Goal: Contribute content: Contribute content

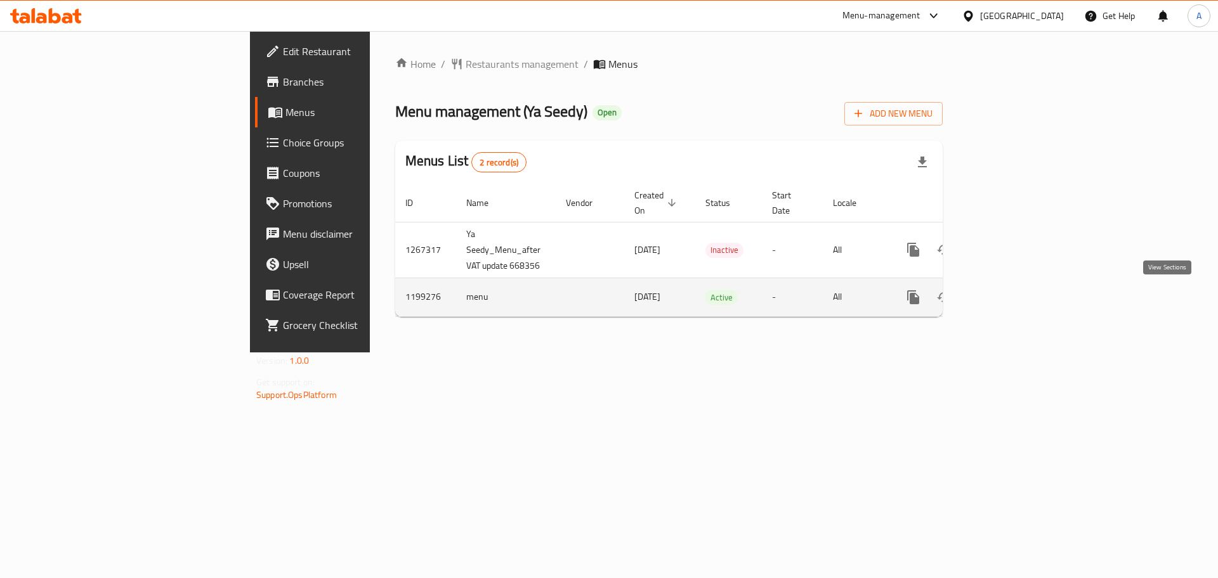
click at [1010, 299] on icon "enhanced table" at bounding box center [1004, 297] width 11 height 11
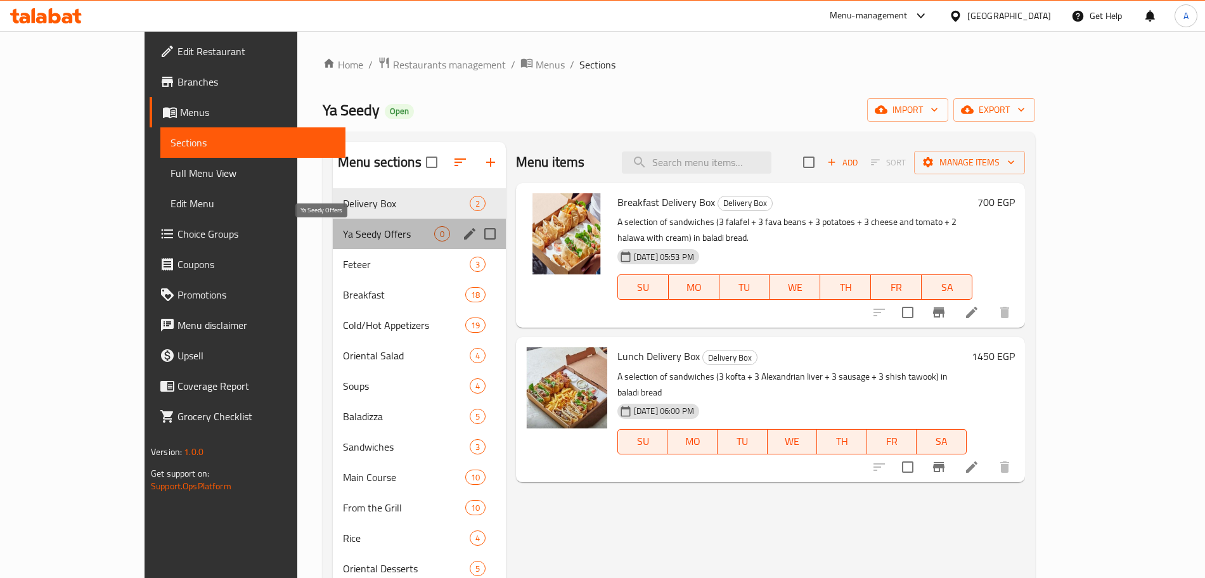
click at [343, 231] on span "Ya Seedy Offers" at bounding box center [388, 233] width 91 height 15
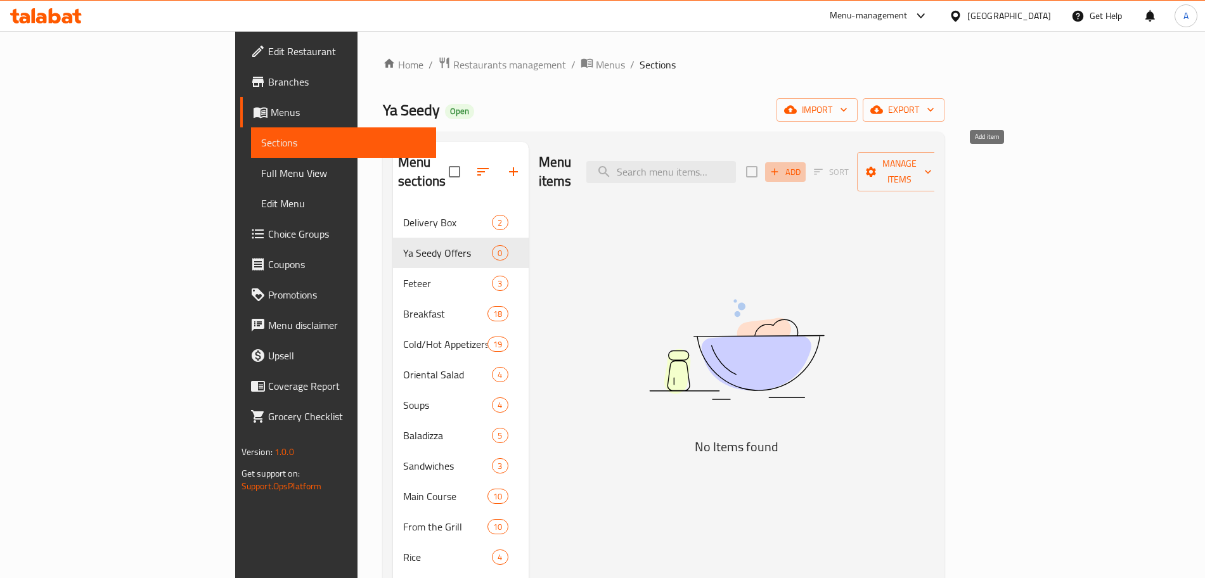
click at [806, 162] on button "Add" at bounding box center [785, 172] width 41 height 20
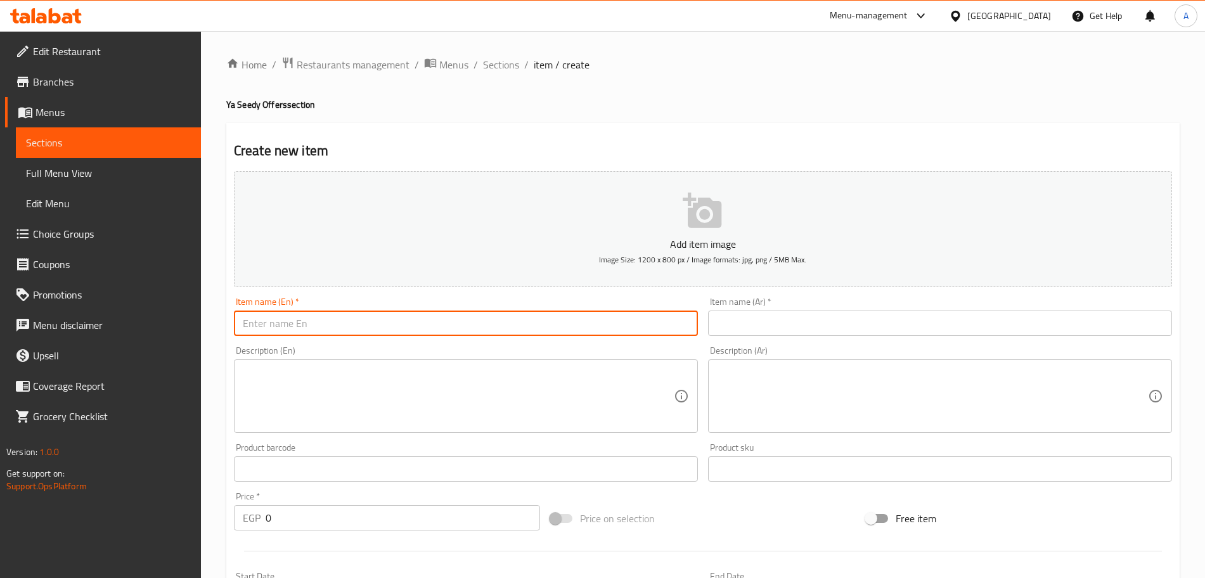
click at [304, 316] on input "text" at bounding box center [466, 323] width 464 height 25
type input "Kofta Meal"
click at [831, 316] on input "text" at bounding box center [940, 323] width 464 height 25
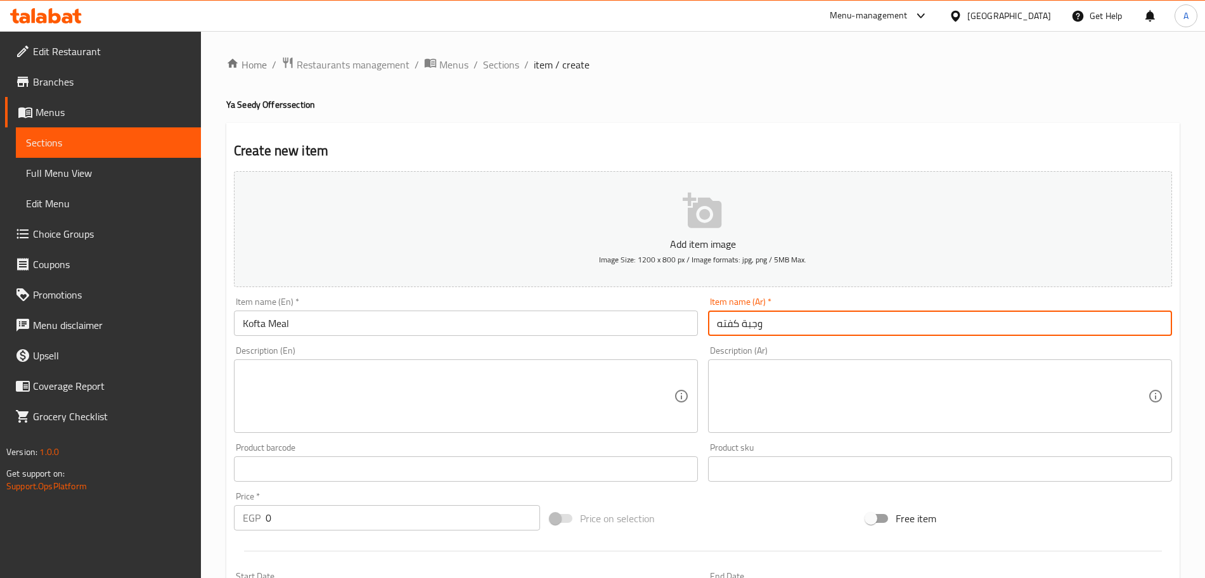
type input "وجبة كفته"
click at [610, 370] on textarea at bounding box center [458, 397] width 431 height 60
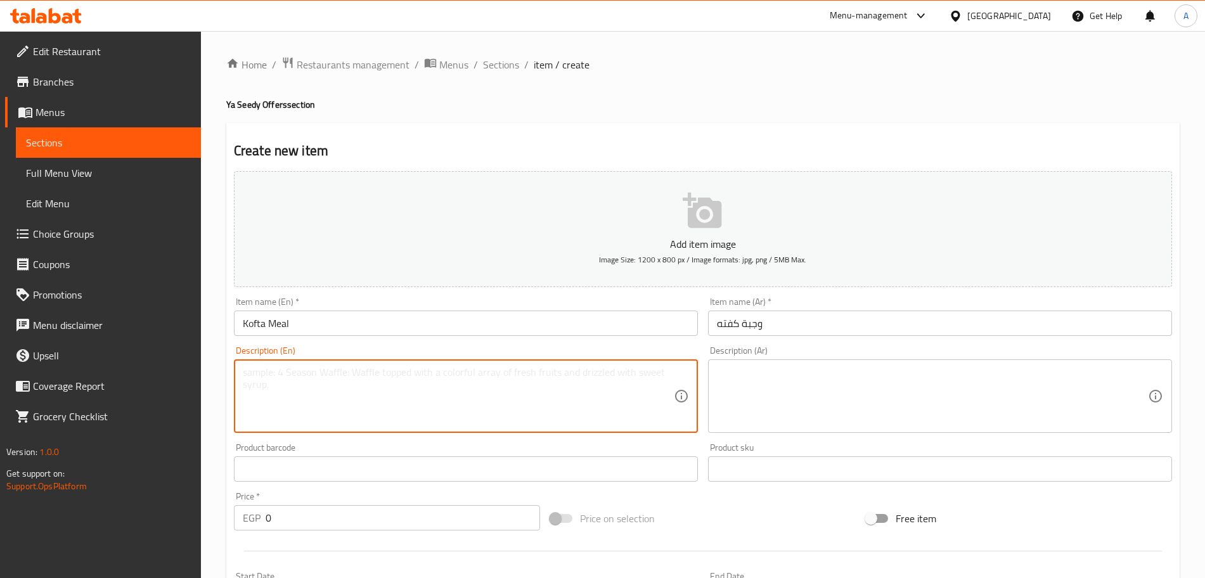
paste textarea "Grilled kofta meal with house fries + cheese sambousek + chopped green salad"
type textarea "Grilled kofta meal with house fries + cheese sambousek + chopped green salad"
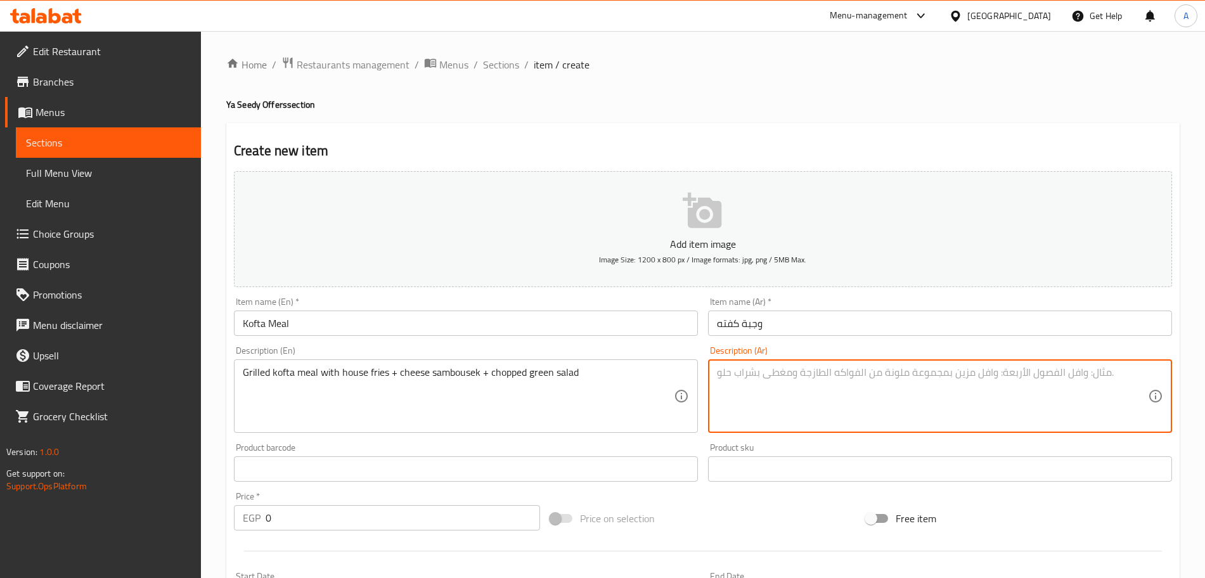
click at [772, 379] on textarea at bounding box center [932, 397] width 431 height 60
type textarea ";"
click at [831, 374] on textarea "كفته مشويه مع البطاطس" at bounding box center [932, 397] width 431 height 60
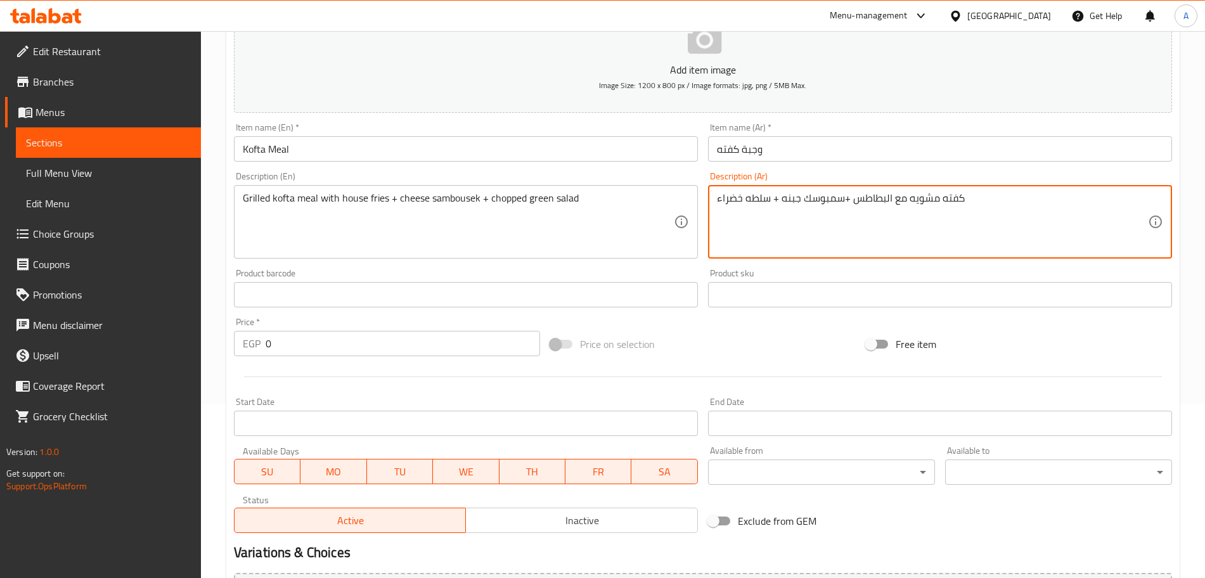
type textarea "كفته مشويه مع البطاطس +سمبوسك جبنه + سلطه خضراء"
click at [373, 344] on input "0" at bounding box center [403, 343] width 275 height 25
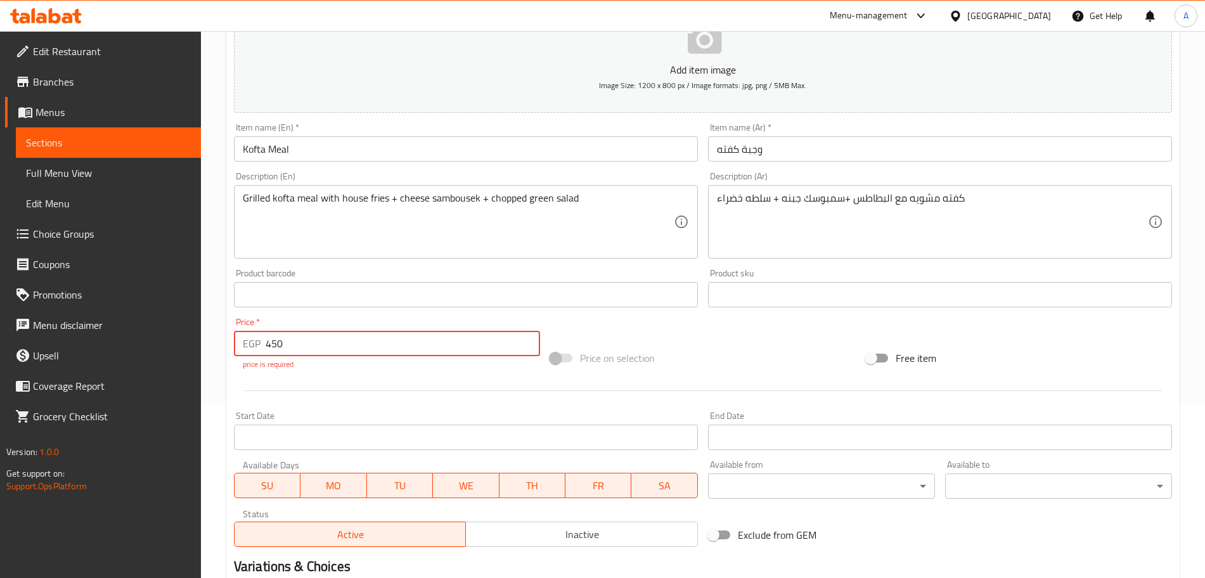
type input "450"
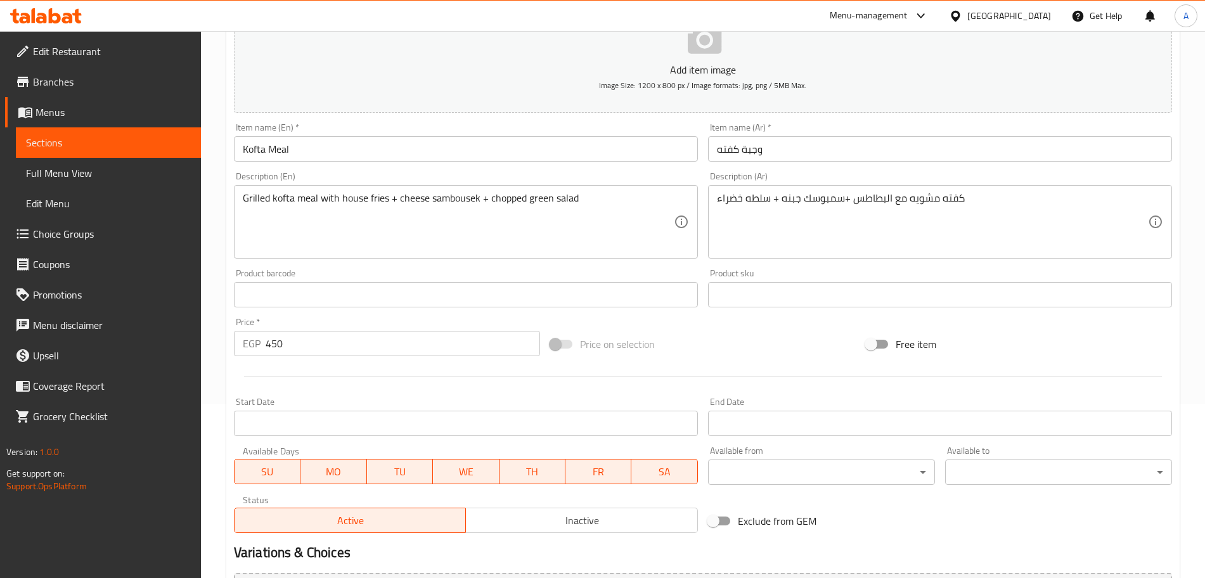
click at [630, 327] on div "Add item image Image Size: 1200 x 800 px / Image formats: jpg, png / 5MB Max. I…" at bounding box center [703, 265] width 949 height 547
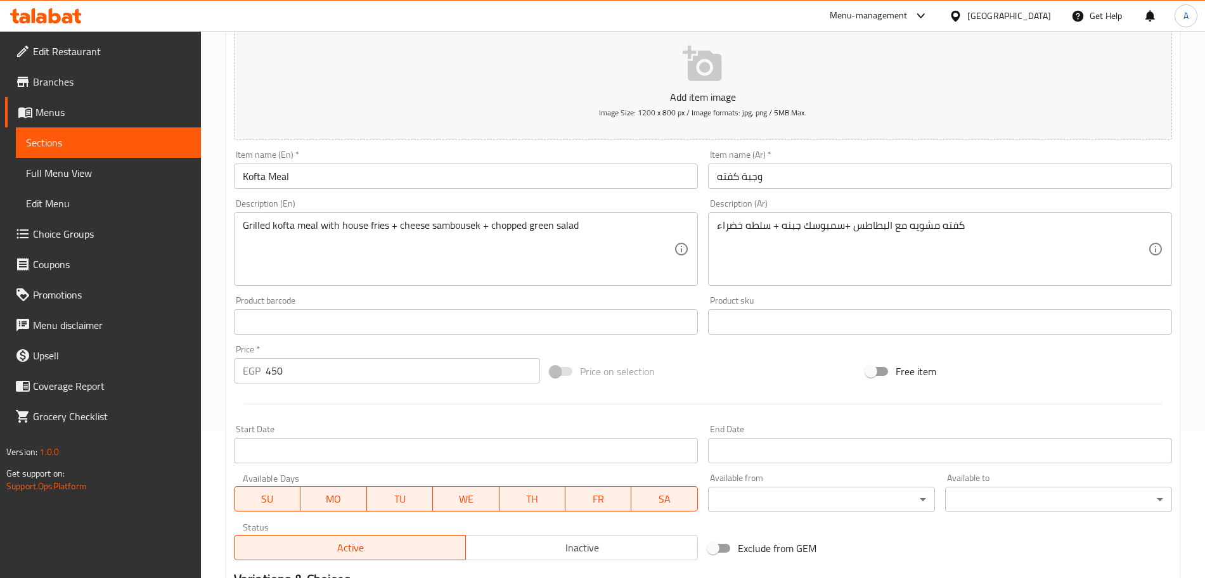
scroll to position [146, 0]
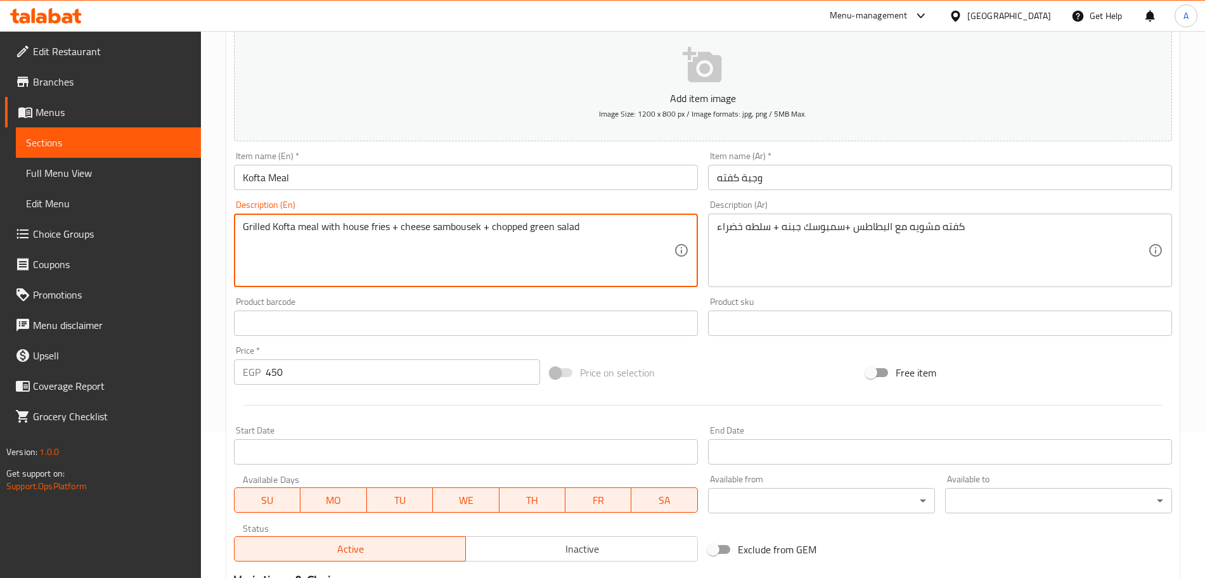
click at [302, 226] on textarea "Grilled Kofta meal with house fries + cheese sambousek + chopped green salad" at bounding box center [458, 251] width 431 height 60
click at [345, 227] on textarea "Grilled Kofta Meal with house fries + cheese sambousek + chopped green salad" at bounding box center [458, 251] width 431 height 60
click at [374, 227] on textarea "Grilled Kofta Meal with House fries + cheese sambousek + chopped green salad" at bounding box center [458, 251] width 431 height 60
click at [408, 230] on textarea "Grilled Kofta Meal with House Fries + cheese sambousek + chopped green salad" at bounding box center [458, 251] width 431 height 60
click at [439, 228] on textarea "Grilled Kofta Meal with House Fries + Cheese sambousek + chopped green salad" at bounding box center [458, 251] width 431 height 60
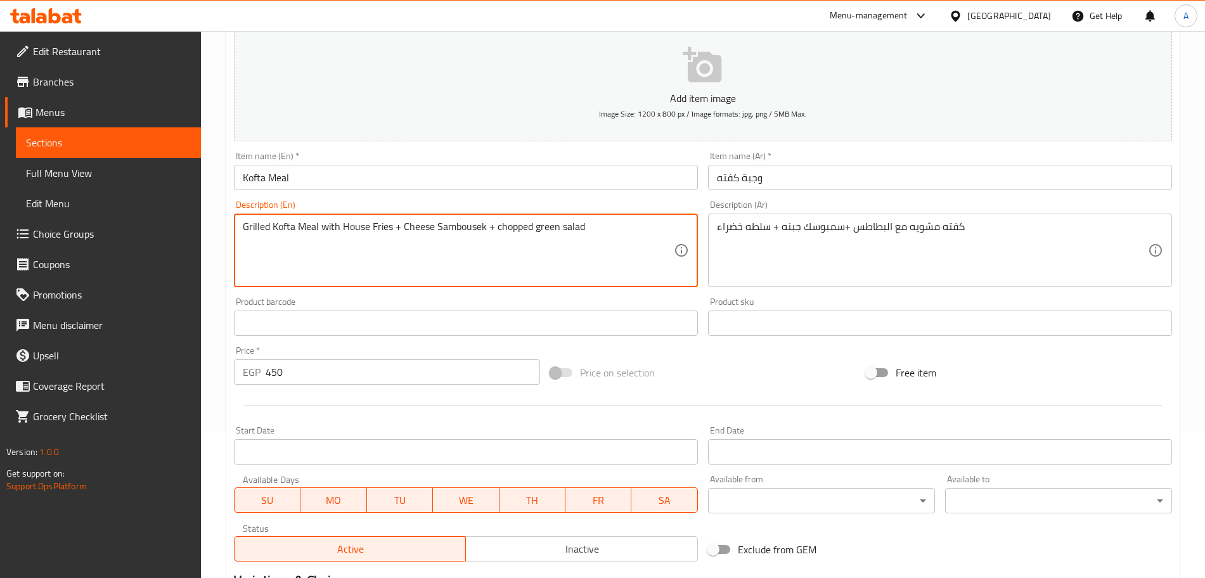
click at [499, 228] on textarea "Grilled Kofta Meal with House Fries + Cheese Sambousek + chopped green salad" at bounding box center [458, 251] width 431 height 60
click at [539, 226] on textarea "Grilled Kofta Meal with House Fries + Cheese Sambousek + Chopped green salad" at bounding box center [458, 251] width 431 height 60
click at [564, 226] on textarea "Grilled Kofta Meal with House Fries + Cheese Sambousek + Chopped Green salad" at bounding box center [458, 251] width 431 height 60
type textarea "Grilled Kofta Meal with House Fries + Cheese Sambousek + Chopped Green Salad"
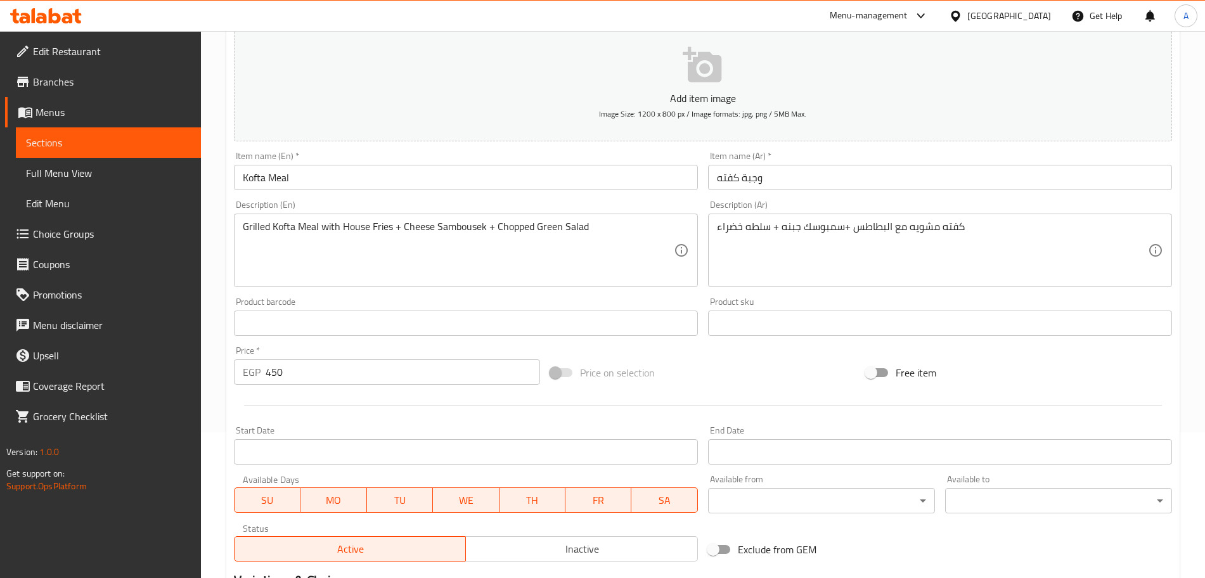
click at [691, 363] on div "Price on selection" at bounding box center [703, 373] width 316 height 34
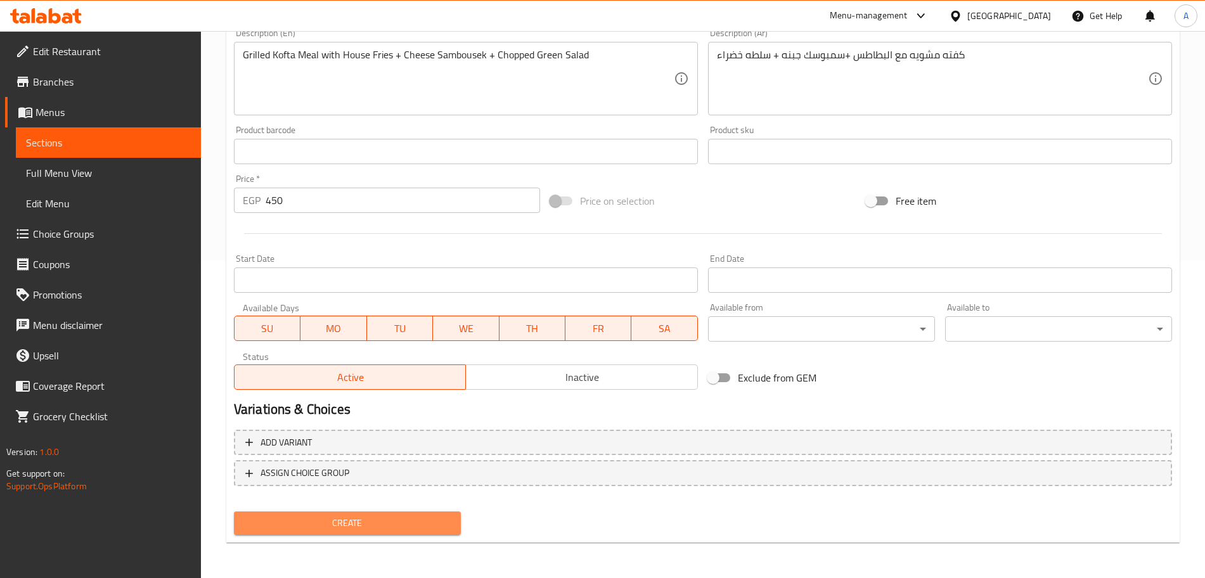
click at [434, 523] on span "Create" at bounding box center [347, 524] width 207 height 16
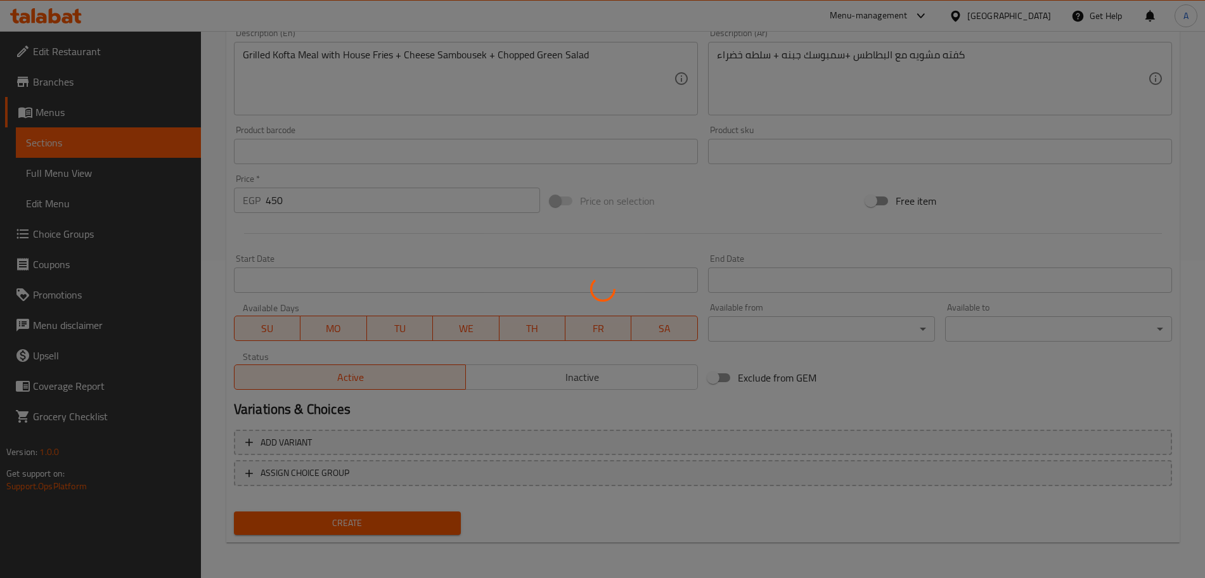
type input "0"
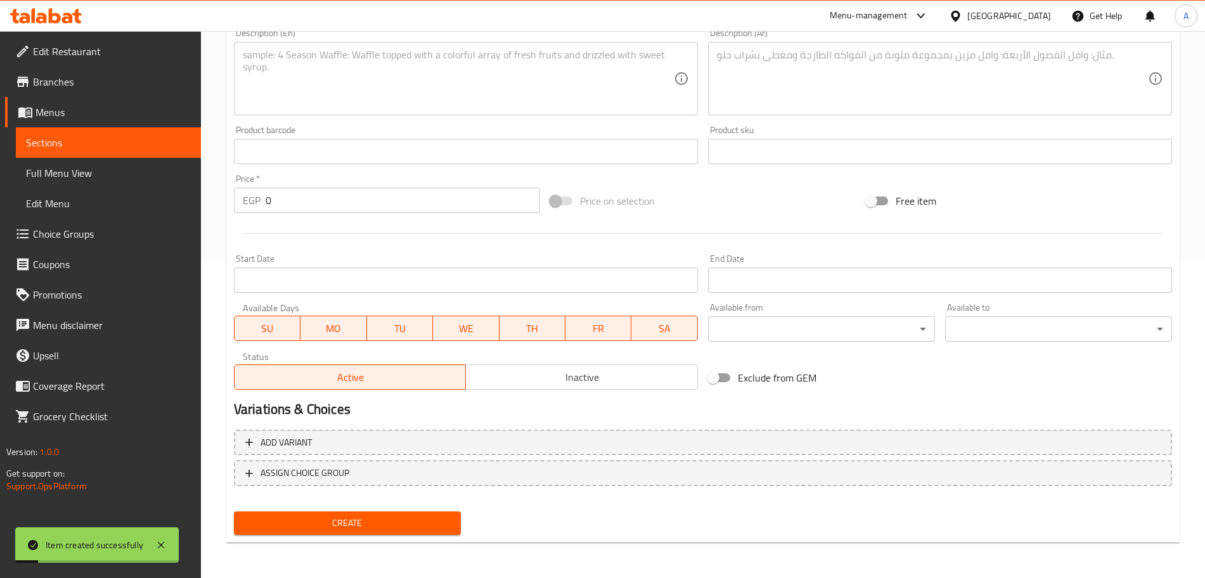
scroll to position [0, 0]
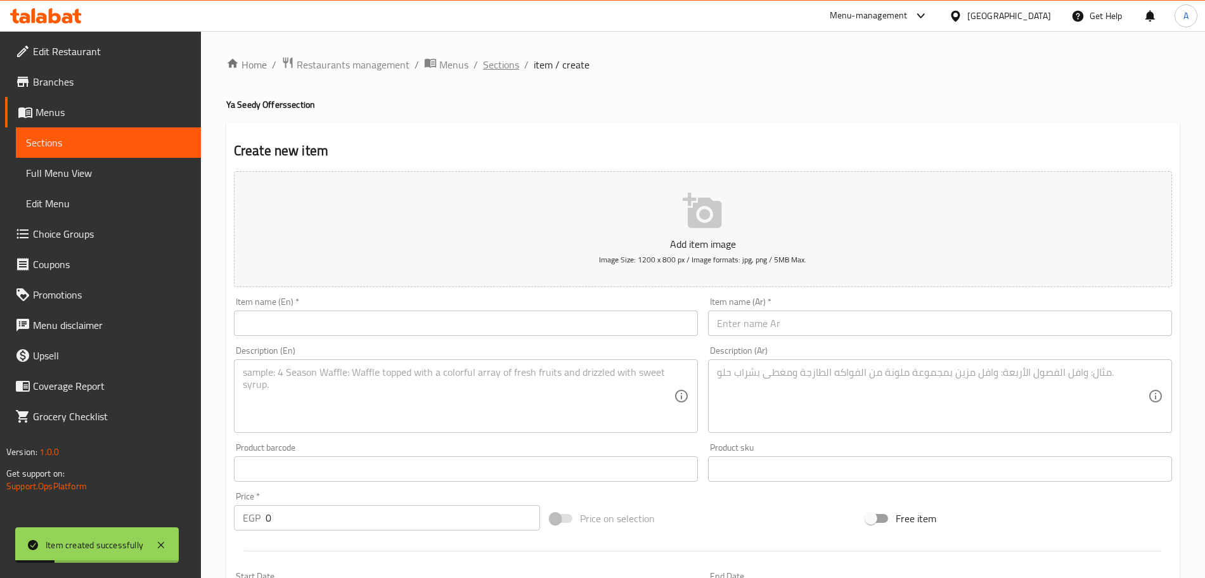
click at [510, 67] on span "Sections" at bounding box center [501, 64] width 36 height 15
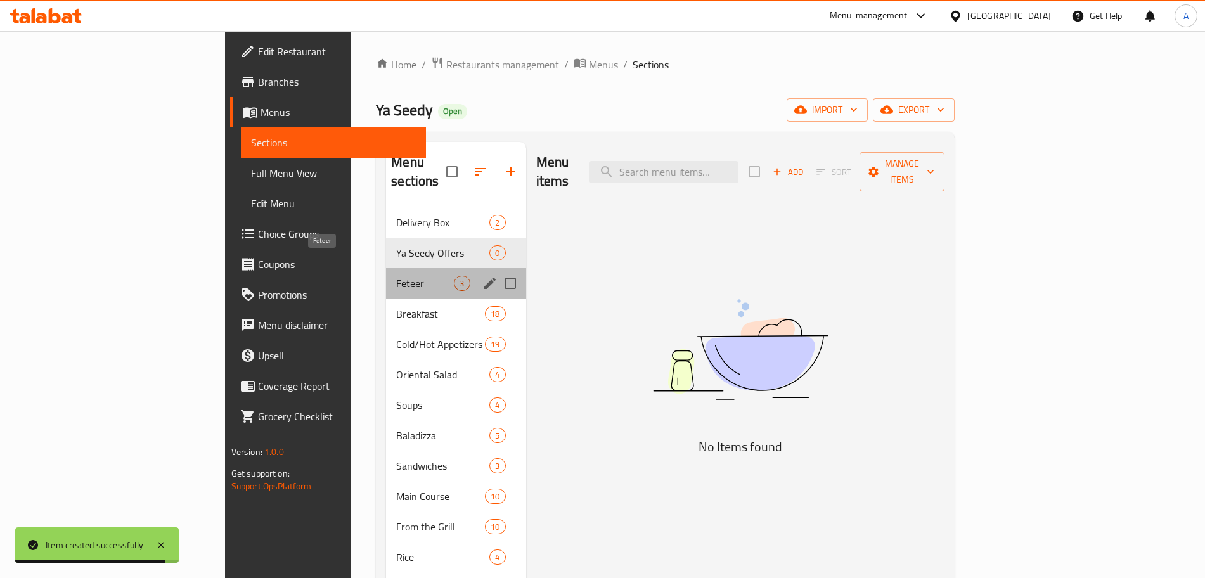
click at [396, 276] on span "Feteer" at bounding box center [425, 283] width 58 height 15
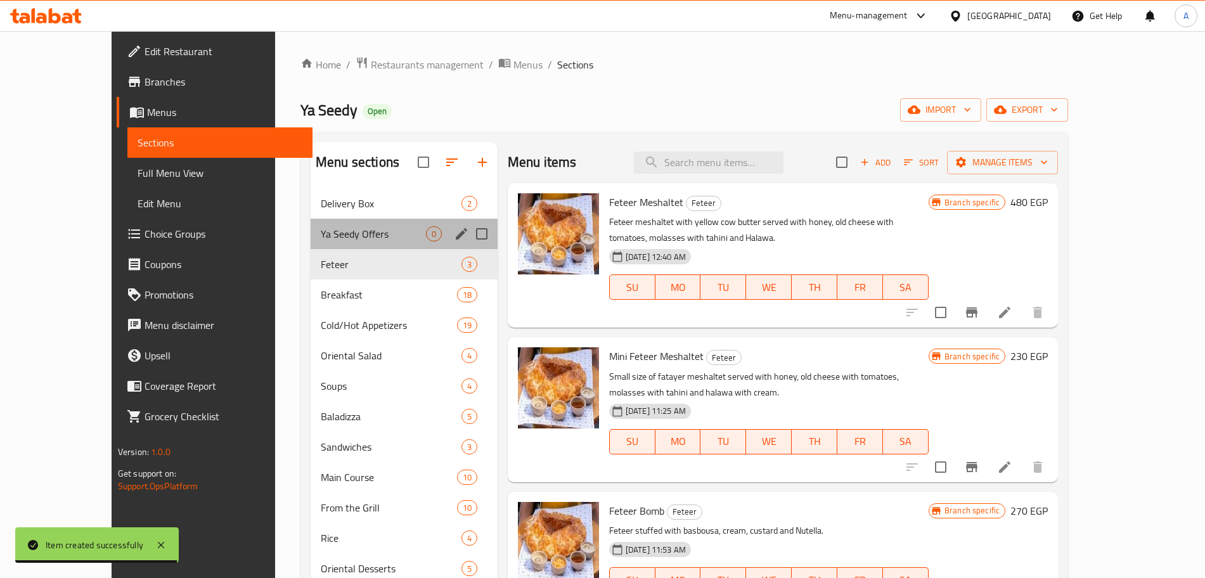
click at [354, 222] on div "Ya Seedy Offers 0" at bounding box center [404, 234] width 187 height 30
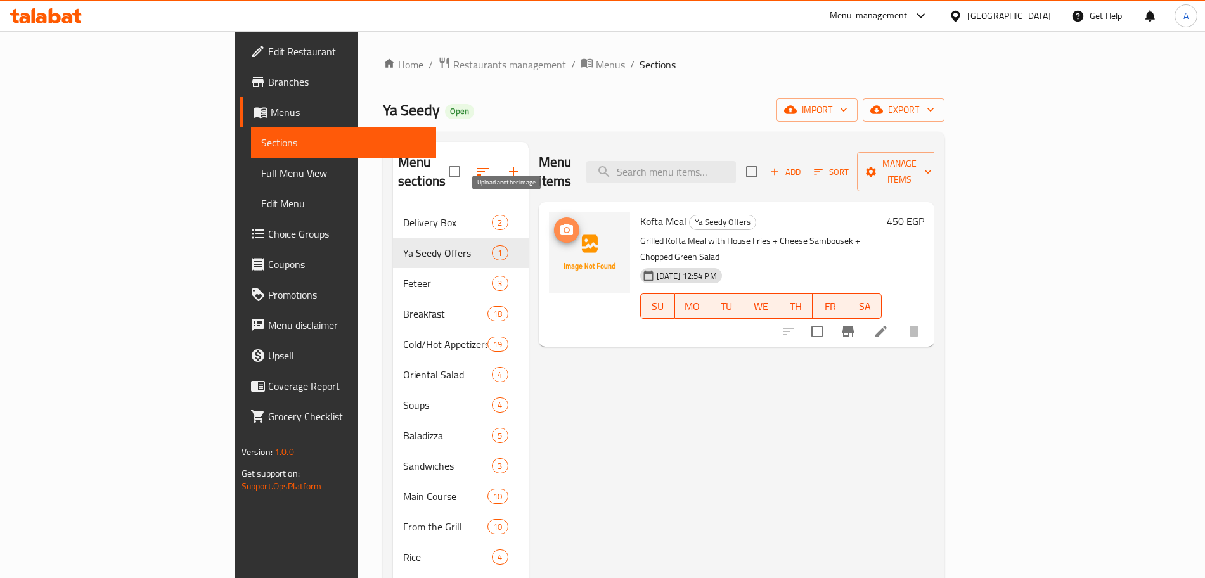
click at [561, 224] on icon "upload picture" at bounding box center [567, 229] width 13 height 11
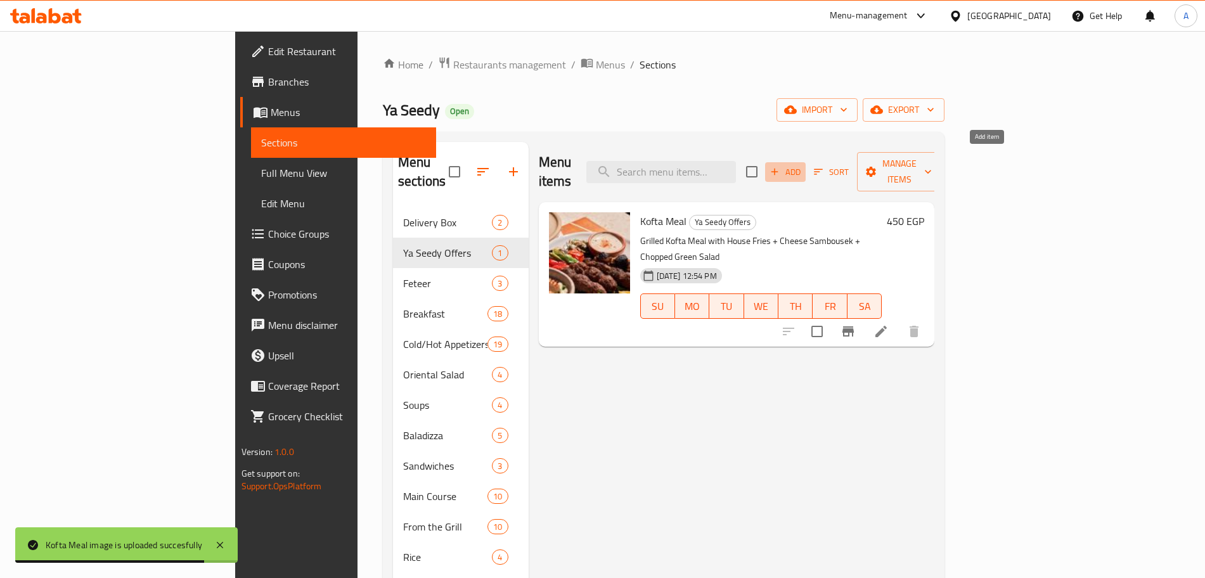
click at [803, 165] on span "Add" at bounding box center [786, 172] width 34 height 15
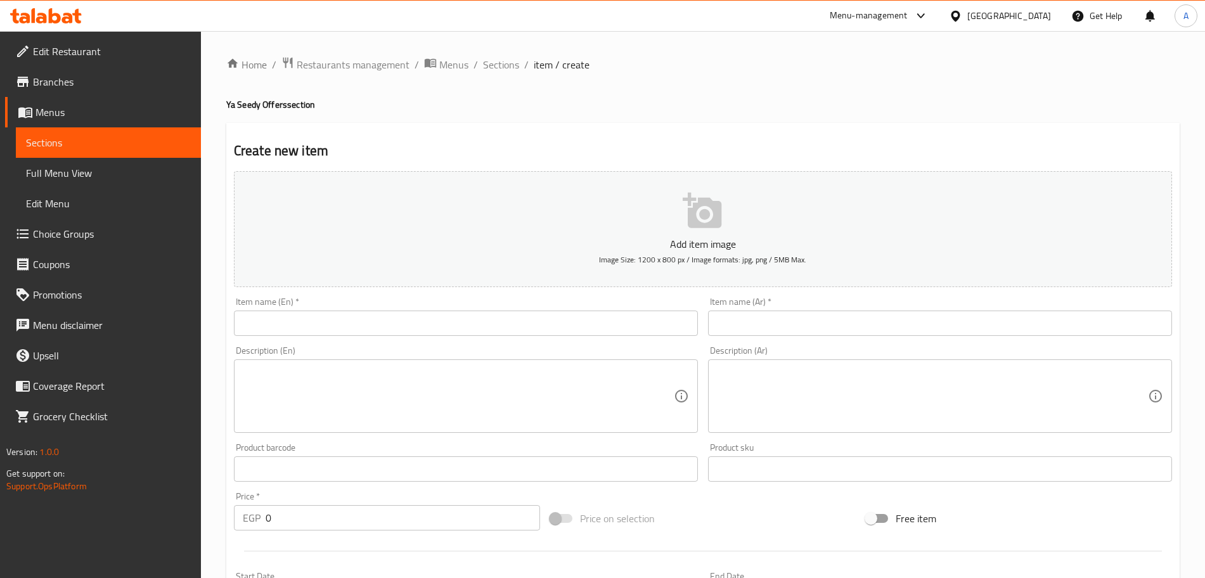
click at [327, 327] on input "text" at bounding box center [466, 323] width 464 height 25
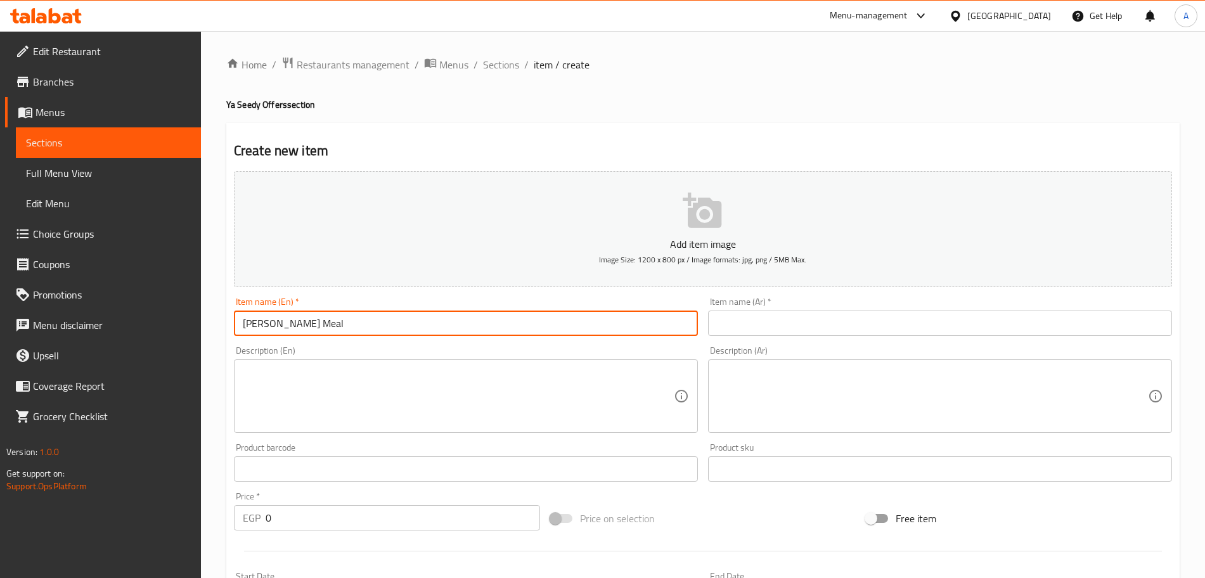
type input "Shish Tawouk Meal"
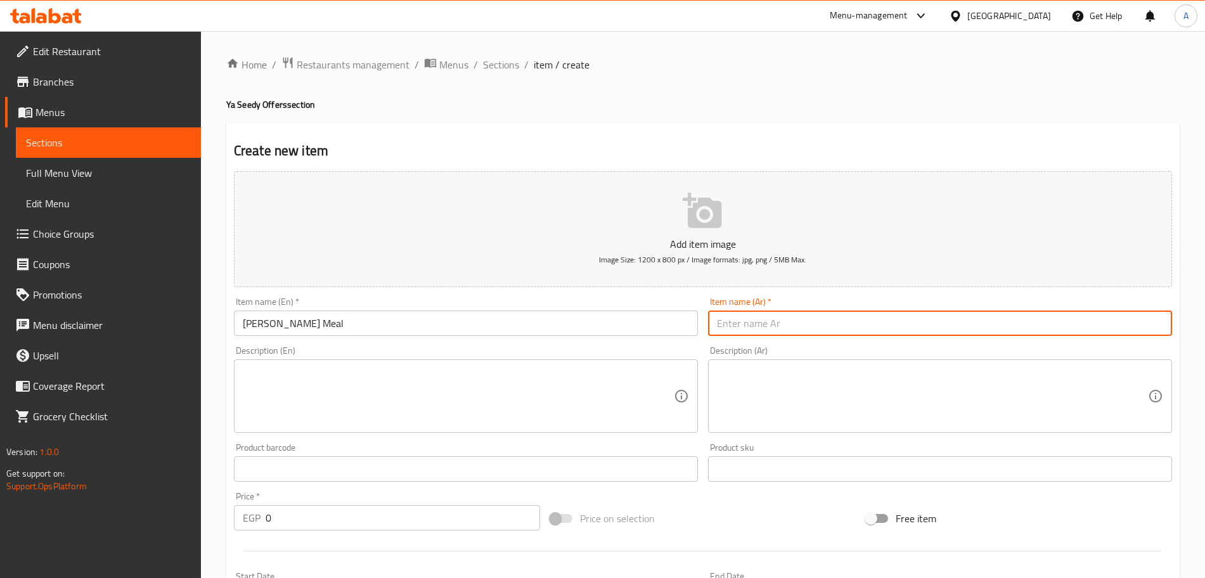
click at [769, 323] on input "text" at bounding box center [940, 323] width 464 height 25
type input "وجبة شيش"
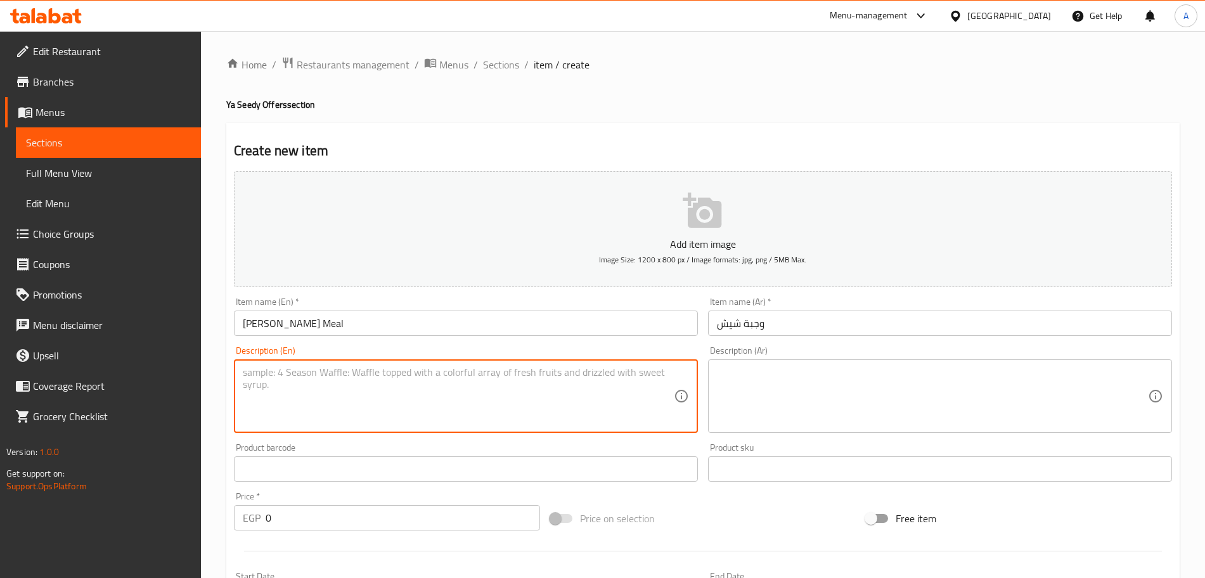
click at [451, 378] on textarea at bounding box center [458, 397] width 431 height 60
paste textarea "Grilled shish tawouk with house fries + cheese sambousek + chopped green salad"
type textarea "Grilled shish tawouk with house fries + cheese sambousek + chopped green salad"
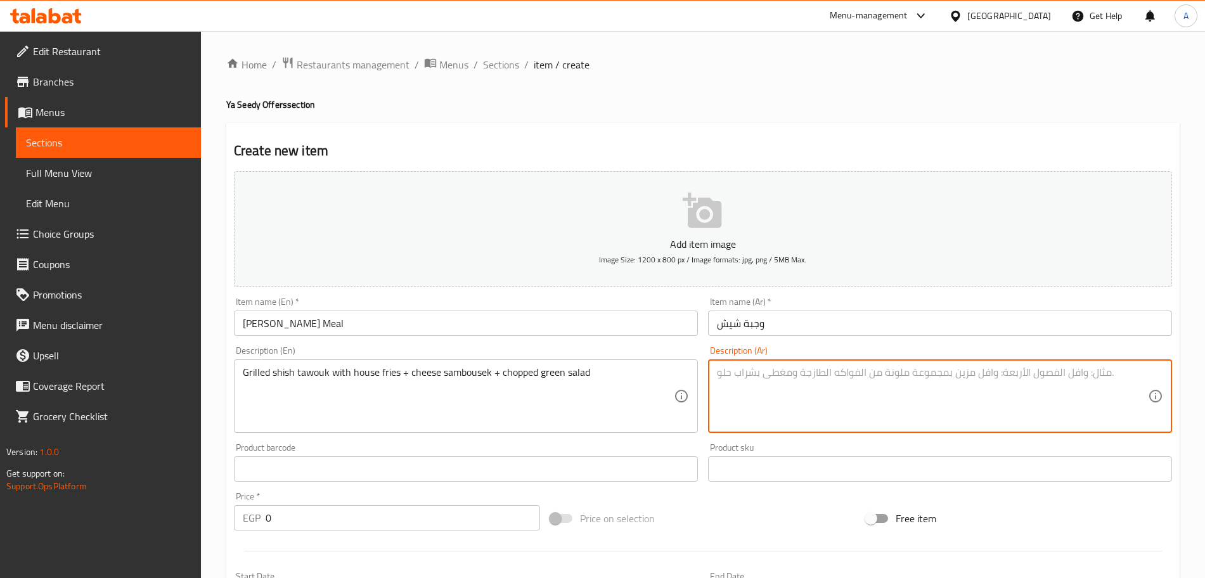
click at [780, 374] on textarea at bounding box center [932, 397] width 431 height 60
type textarea "a"
type textarea "شيش مع البطاطس + سمبوسك جبنه + سلطه خضراء"
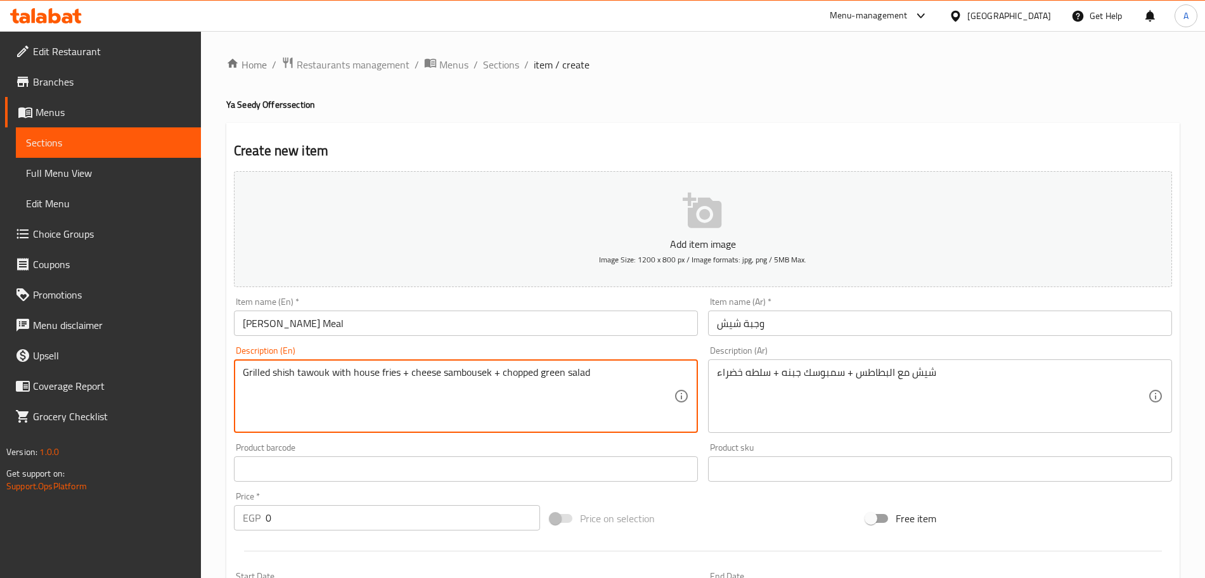
drag, startPoint x: 283, startPoint y: 370, endPoint x: 273, endPoint y: 372, distance: 9.7
click at [273, 372] on textarea "Grilled shish tawouk with house fries + cheese sambousek + chopped green salad" at bounding box center [458, 397] width 431 height 60
click at [275, 371] on textarea "Grilled shish tawouk with house fries + cheese sambousek + chopped green salad" at bounding box center [458, 397] width 431 height 60
click at [304, 374] on textarea "Grilled Shish tawouk with house fries + cheese sambousek + chopped green salad" at bounding box center [458, 397] width 431 height 60
click at [358, 374] on textarea "Grilled Shish Tawouk with house fries + cheese sambousek + chopped green salad" at bounding box center [458, 397] width 431 height 60
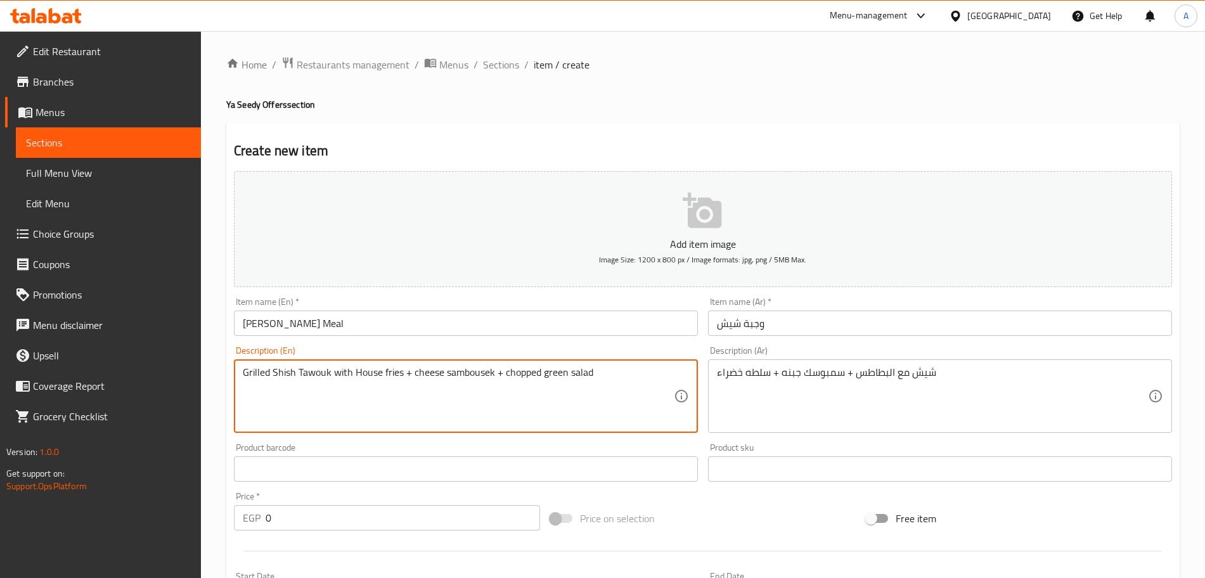
click at [385, 375] on textarea "Grilled Shish Tawouk with House fries + cheese sambousek + chopped green salad" at bounding box center [458, 397] width 431 height 60
click at [417, 374] on textarea "Grilled Shish Tawouk with House Fries + cheese sambousek + chopped green salad" at bounding box center [458, 397] width 431 height 60
click at [450, 377] on textarea "Grilled Shish Tawouk with House Fries + Cheese sambousek + chopped green salad" at bounding box center [458, 397] width 431 height 60
click at [511, 374] on textarea "Grilled Shish Tawouk with House Fries + Cheese Sambousek + chopped green salad" at bounding box center [458, 397] width 431 height 60
click at [553, 374] on textarea "Grilled Shish Tawouk with House Fries + Cheese Sambousek + Chopped green salad" at bounding box center [458, 397] width 431 height 60
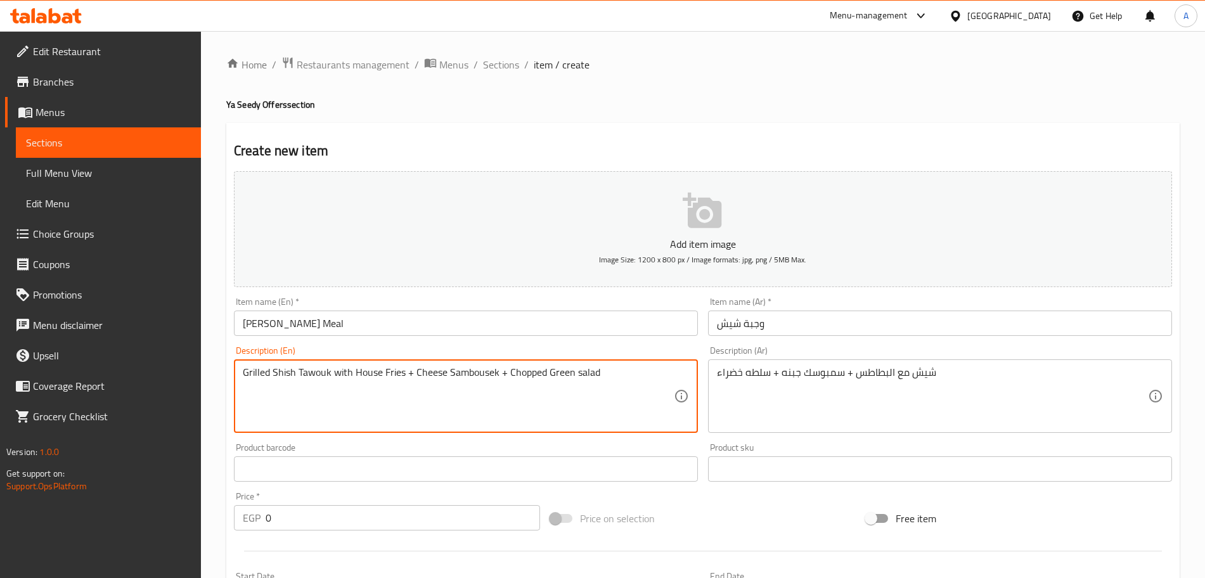
click at [579, 370] on textarea "Grilled Shish Tawouk with House Fries + Cheese Sambousek + Chopped Green salad" at bounding box center [458, 397] width 431 height 60
type textarea "Grilled Shish Tawouk with House Fries + Cheese Sambousek + Chopped Green Salad"
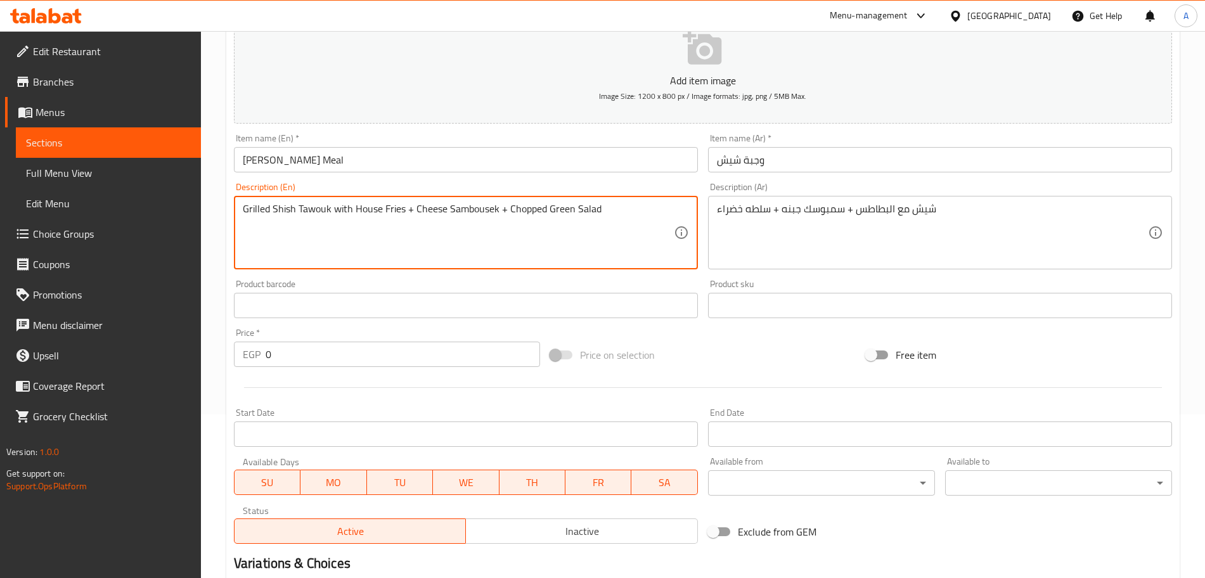
scroll to position [165, 0]
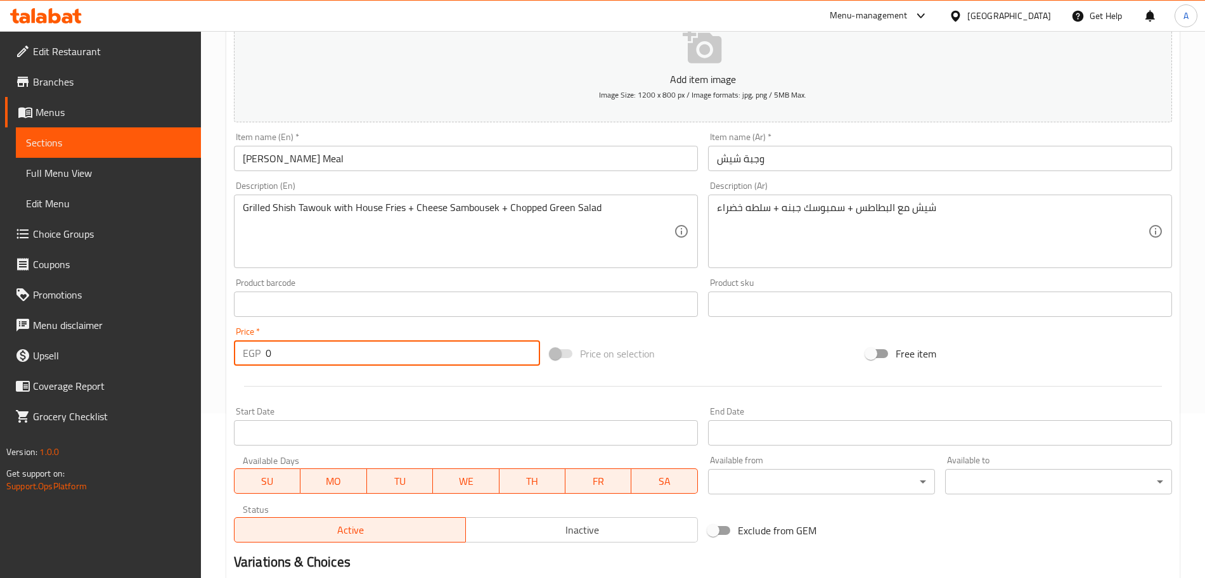
click at [327, 356] on input "0" at bounding box center [403, 353] width 275 height 25
type input "450"
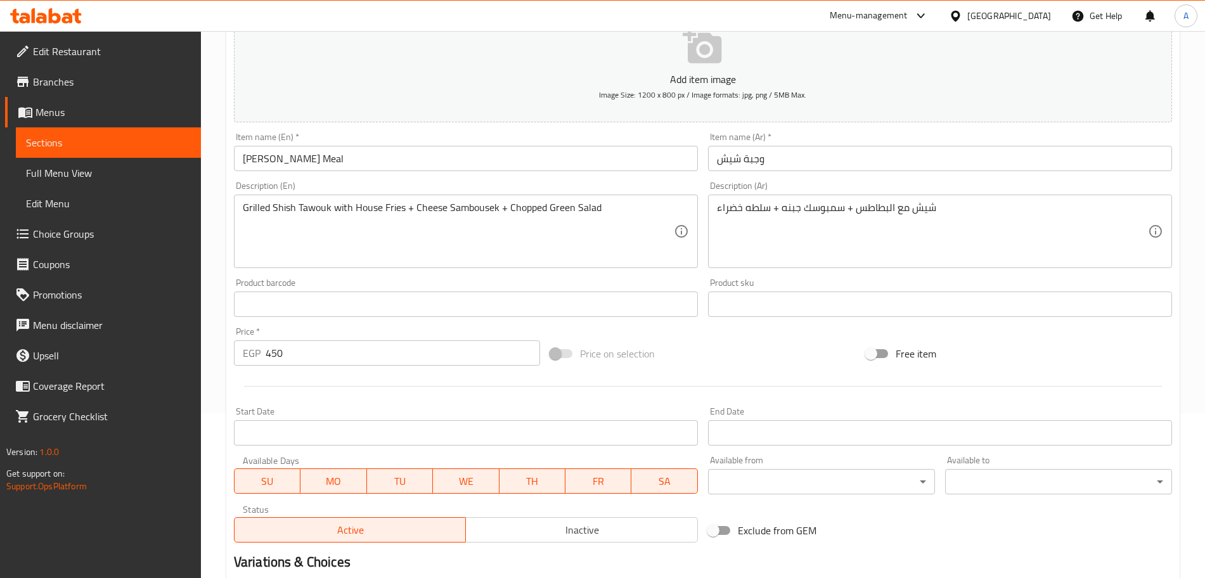
click at [742, 357] on div "Price on selection" at bounding box center [703, 354] width 316 height 34
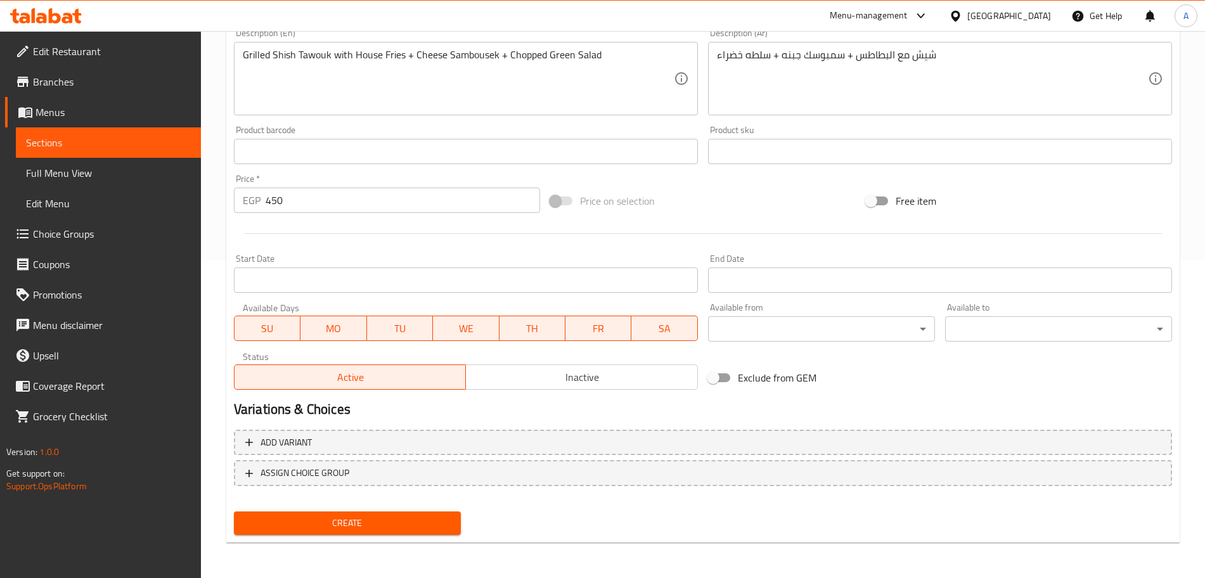
click at [353, 520] on span "Create" at bounding box center [347, 524] width 207 height 16
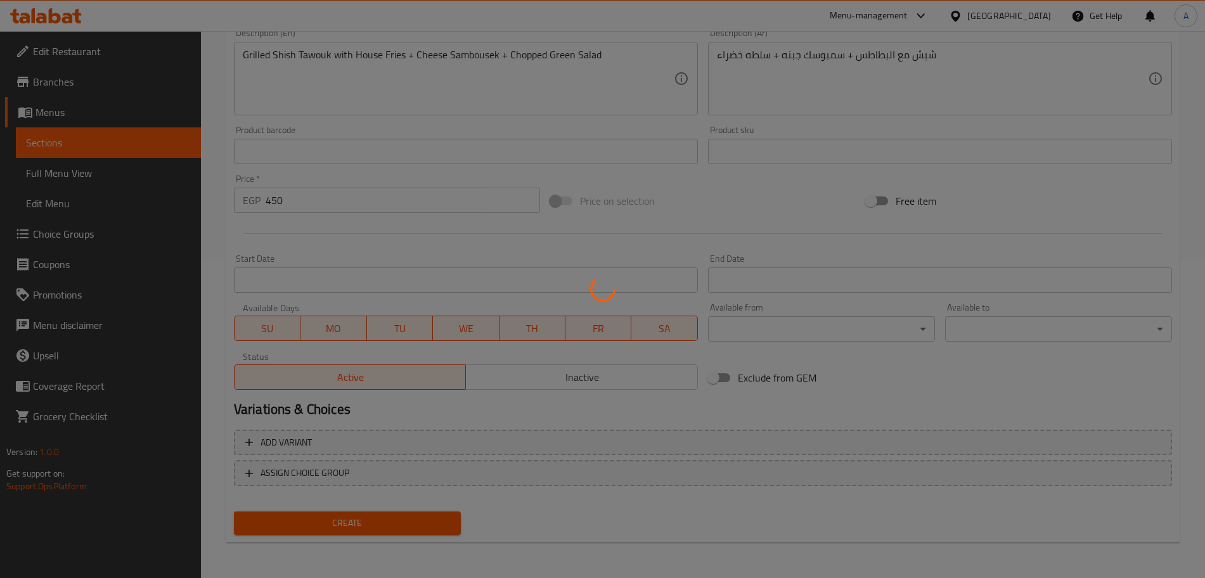
type input "0"
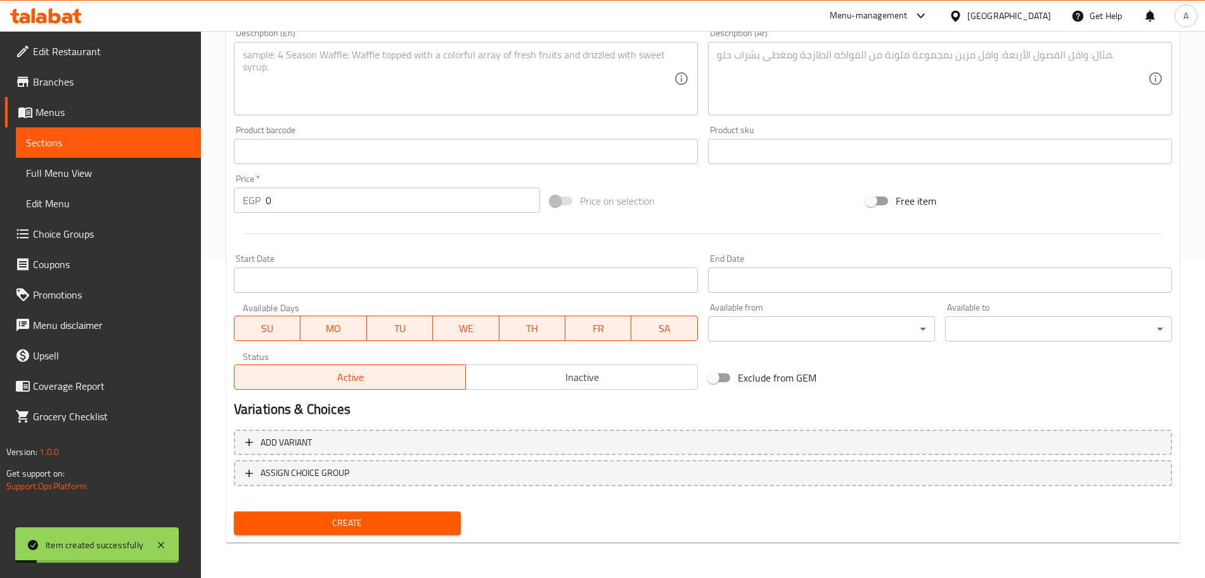
scroll to position [0, 0]
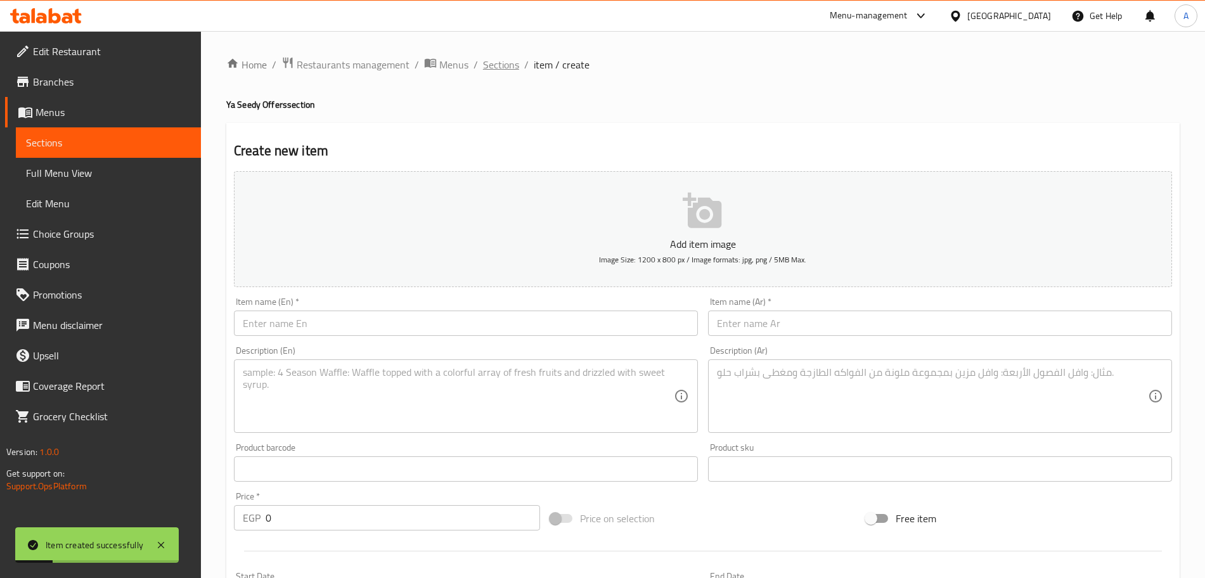
click at [515, 67] on span "Sections" at bounding box center [501, 64] width 36 height 15
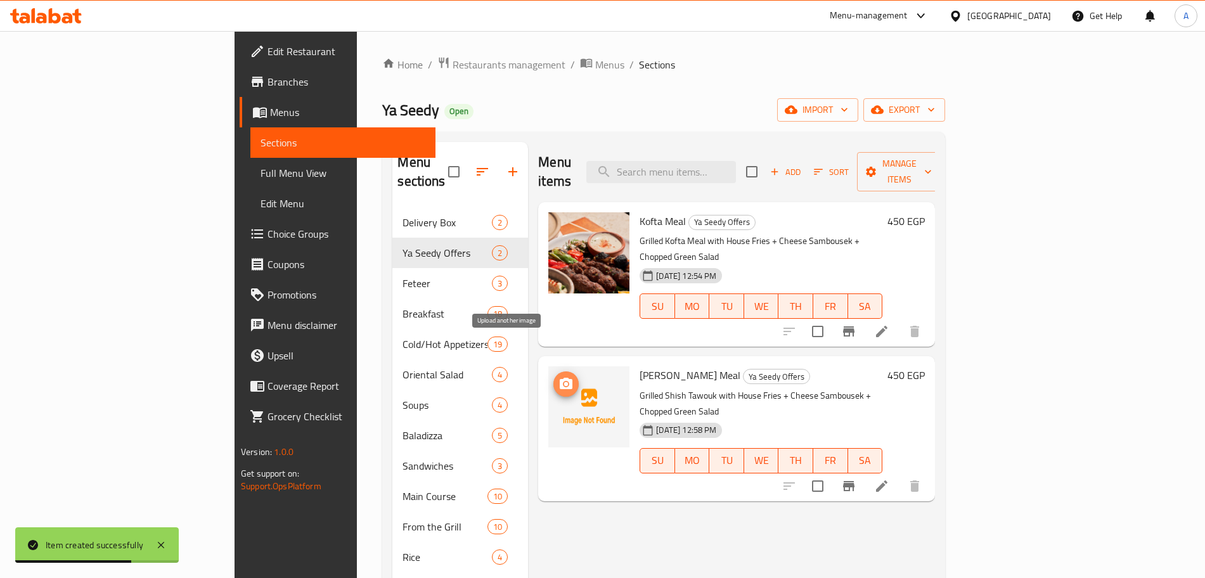
click at [554, 372] on button "upload picture" at bounding box center [566, 384] width 25 height 25
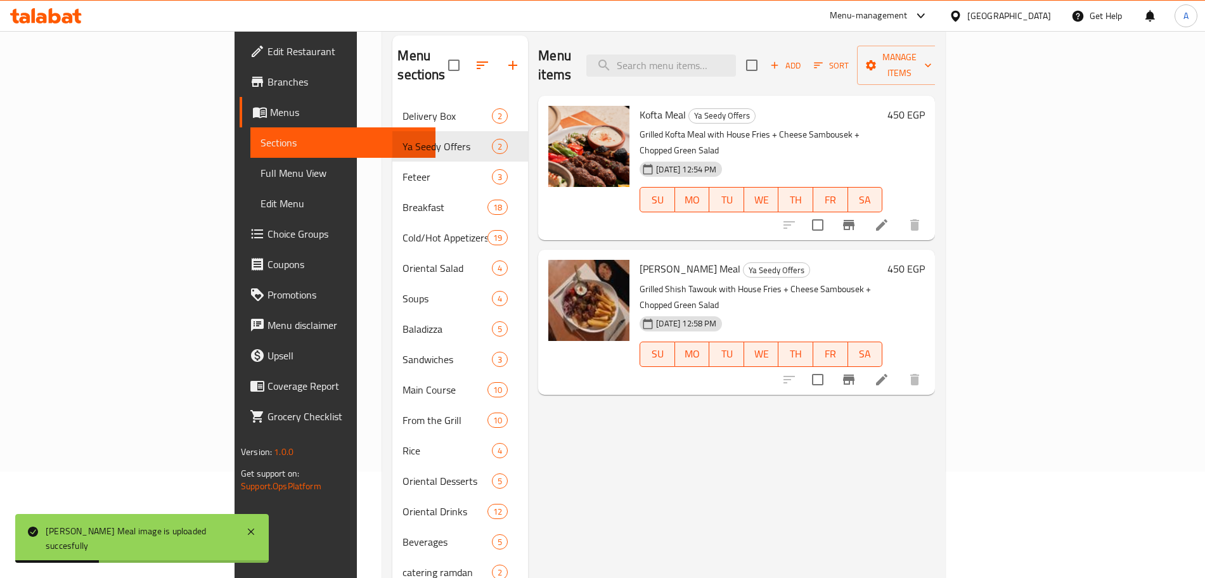
scroll to position [98, 0]
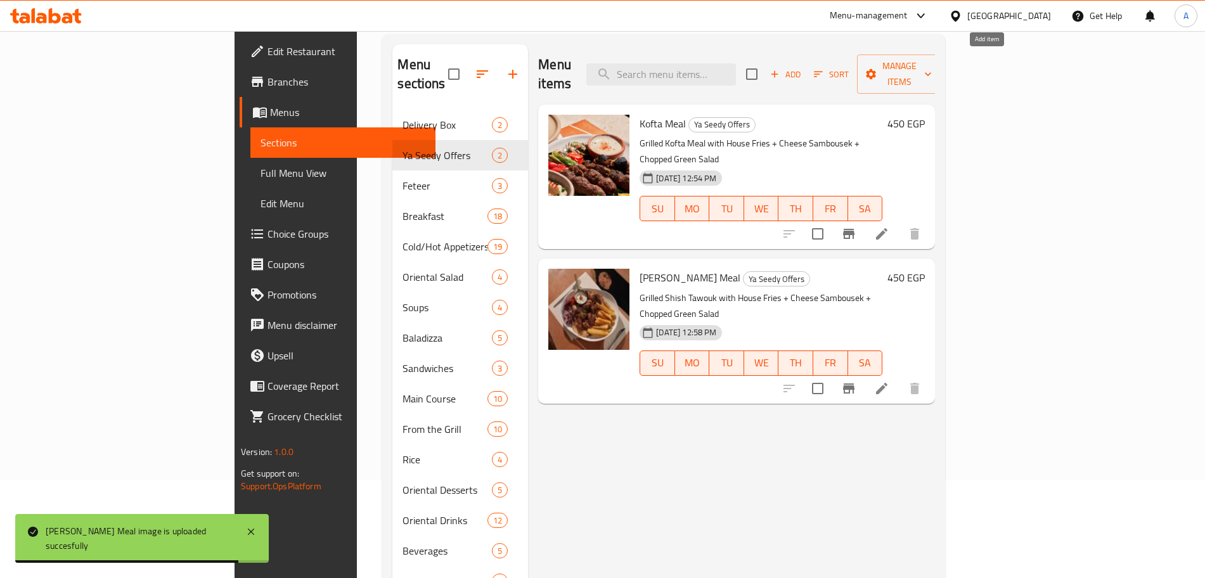
click at [803, 67] on span "Add" at bounding box center [786, 74] width 34 height 15
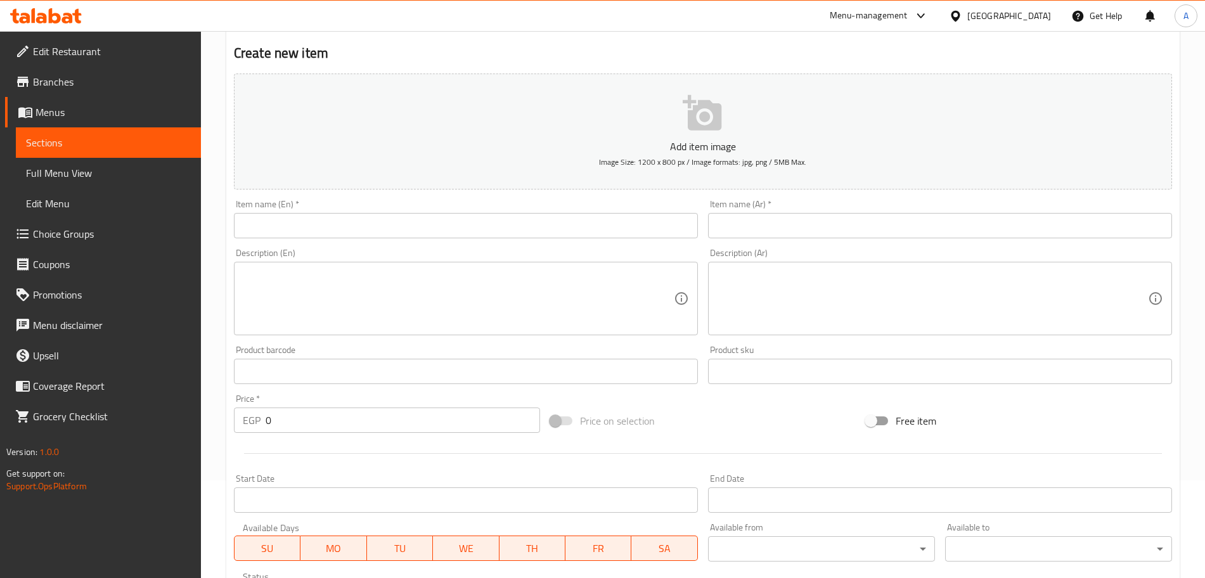
click at [408, 219] on input "text" at bounding box center [466, 225] width 464 height 25
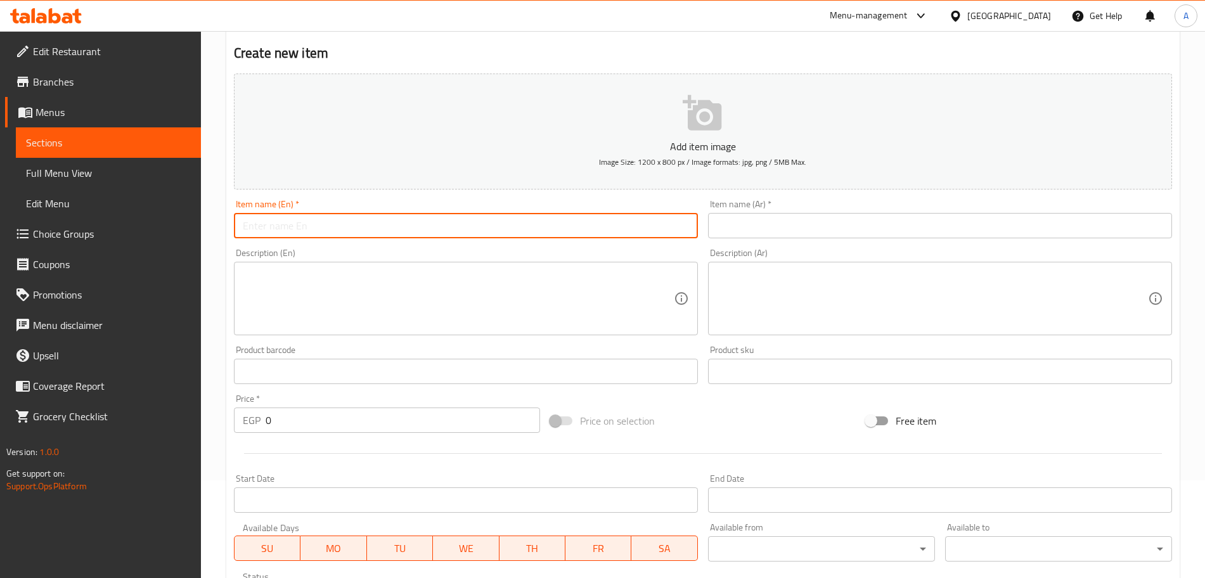
paste input "Appetizer for 2 -3"
type input "Appetizer for 2 -3"
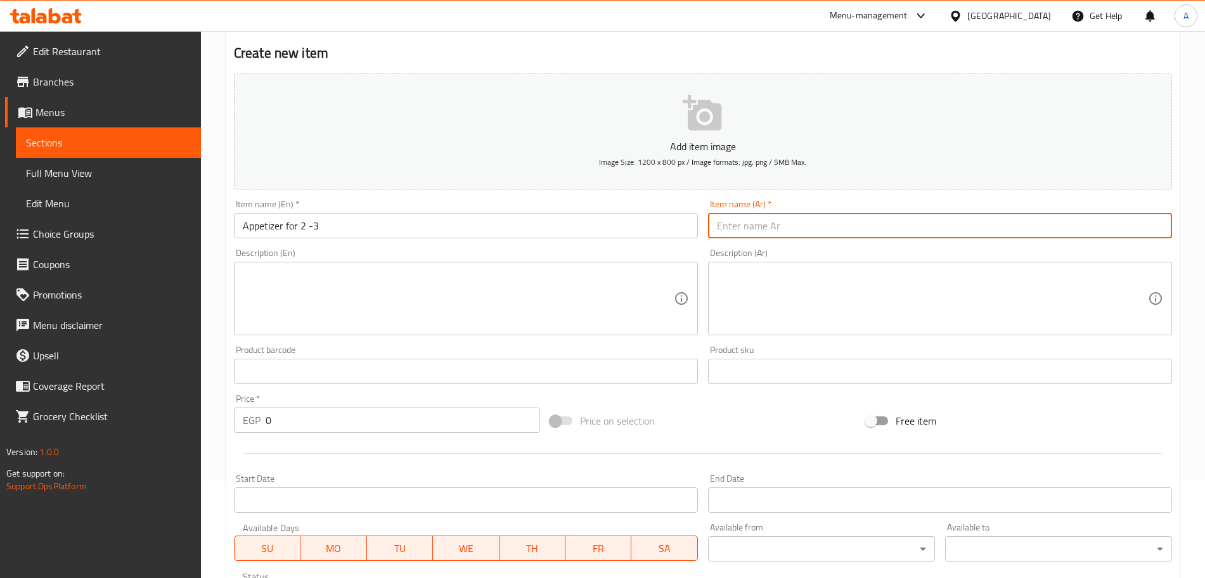
click at [855, 229] on input "text" at bounding box center [940, 225] width 464 height 25
type input "مقبلات ل 2 -3 اشخاص"
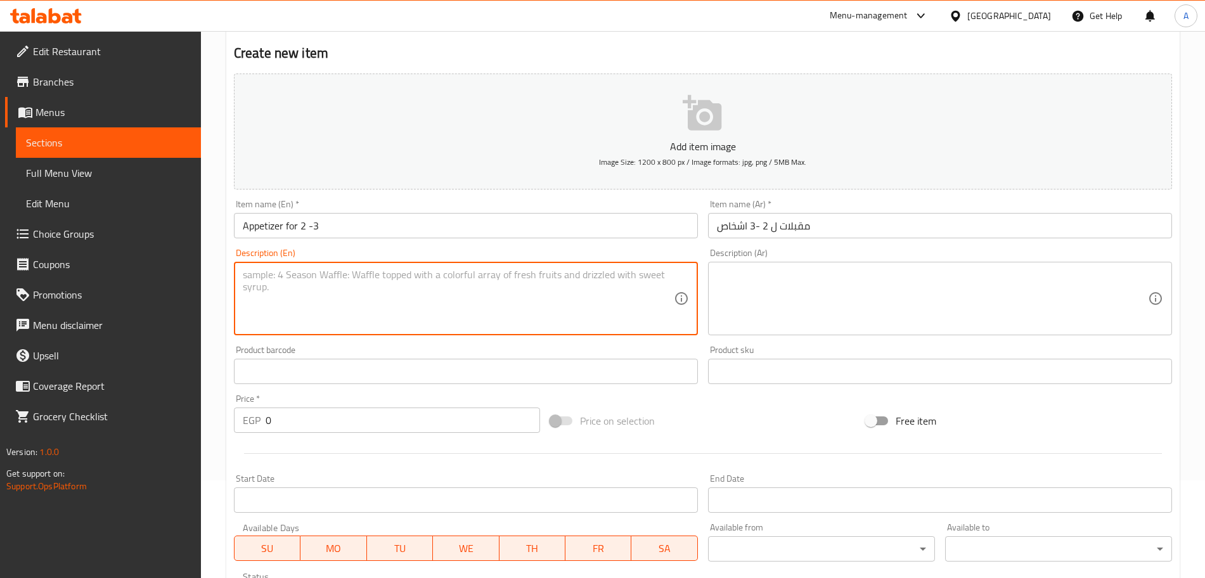
click at [561, 284] on textarea at bounding box center [458, 299] width 431 height 60
paste textarea "Stuffed vine leaves with minced meat + Batata harra + cheese sambousek + pickle…"
click at [285, 275] on textarea "Stuffed vine leaves with minced meat + Batata harra + cheese sambousek + pickle…" at bounding box center [458, 299] width 431 height 60
type textarea "Stuffed Vine Leaves with Minced Meat + Batata Harra + Cheese Sambousek + Pickle…"
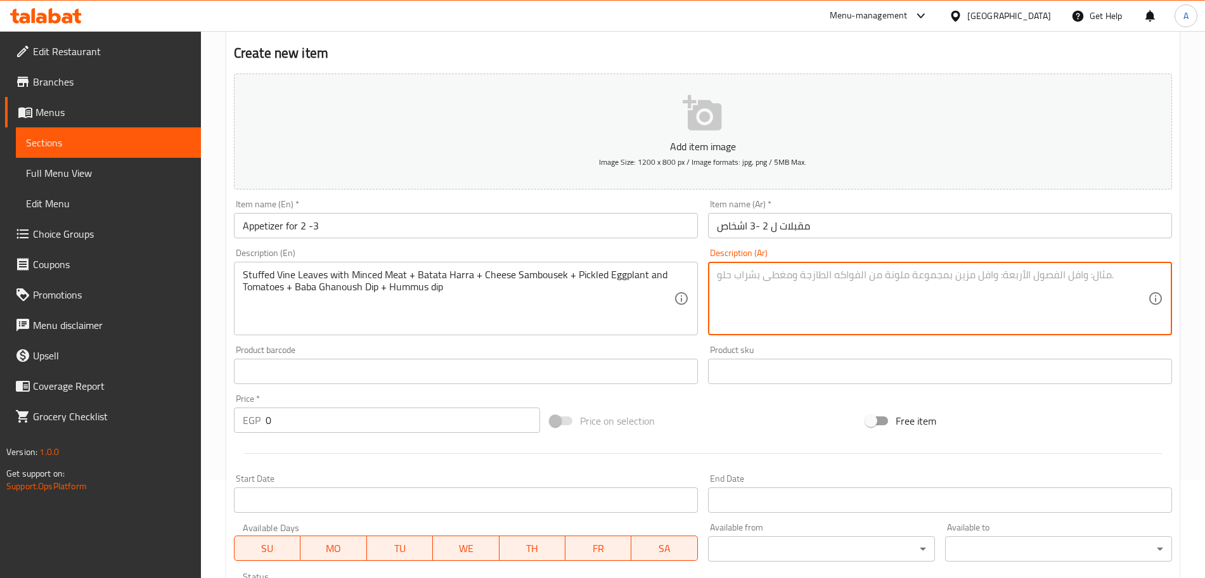
click at [737, 289] on textarea at bounding box center [932, 299] width 431 height 60
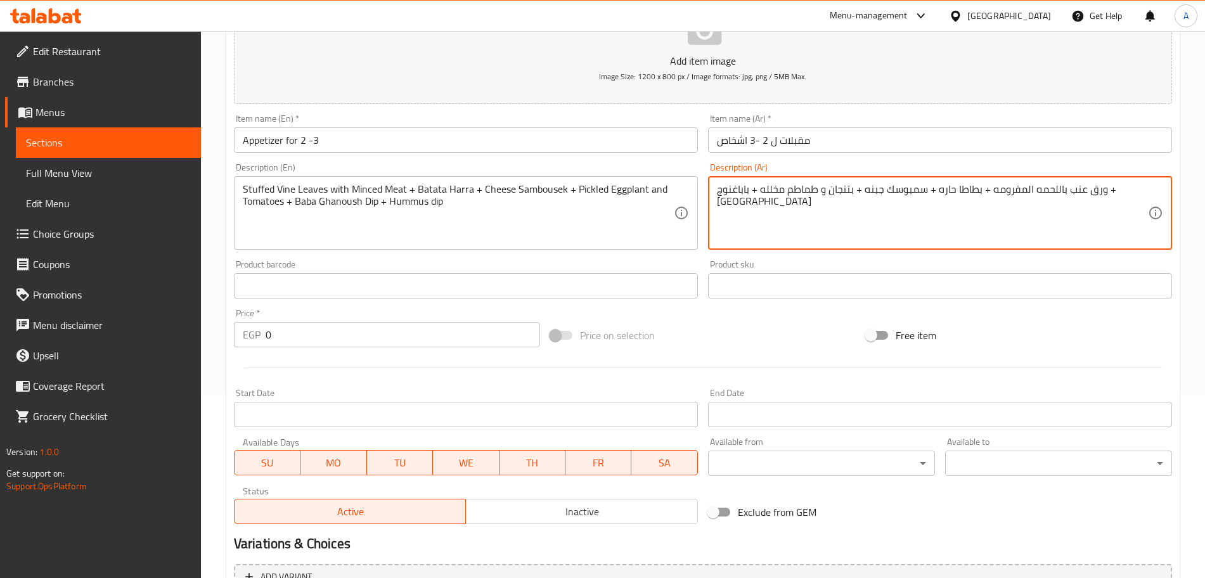
scroll to position [185, 0]
type textarea "ورق عنب باللحمه المفرومه + بطاطا حاره + سمبوسك جبنه + بتنجان و طماطم مخلله + با…"
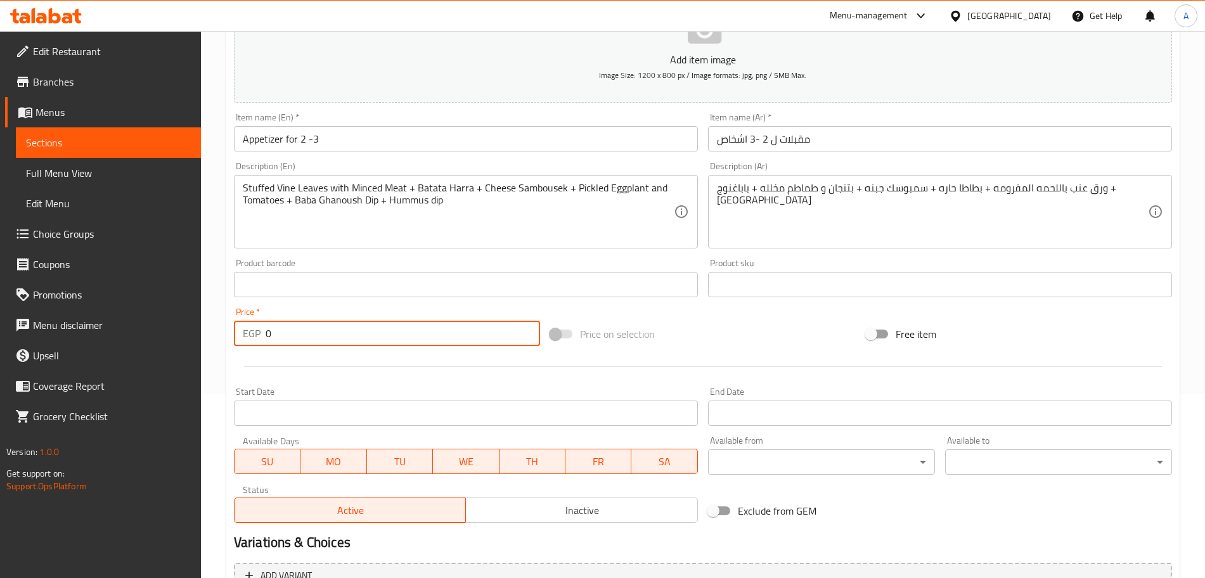
click at [336, 332] on input "0" at bounding box center [403, 333] width 275 height 25
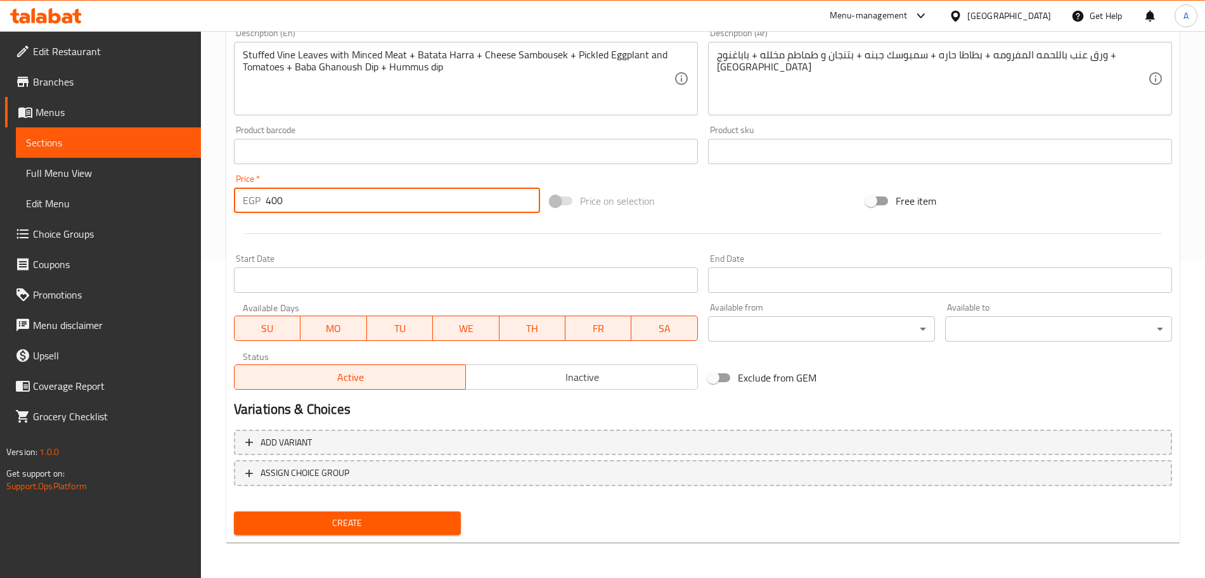
type input "400"
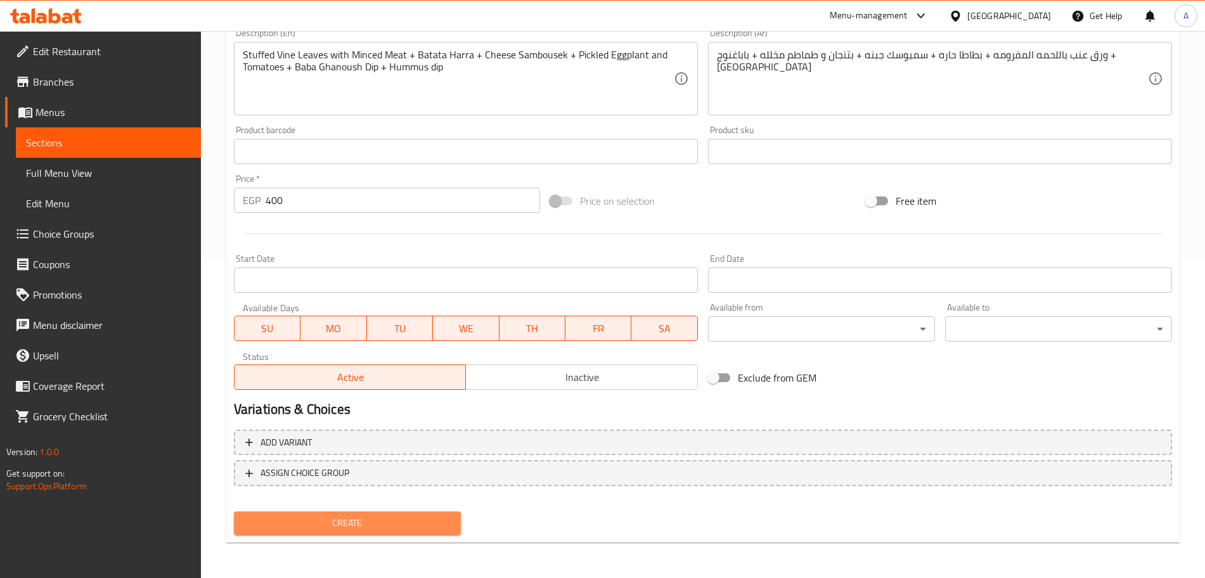
click at [415, 517] on span "Create" at bounding box center [347, 524] width 207 height 16
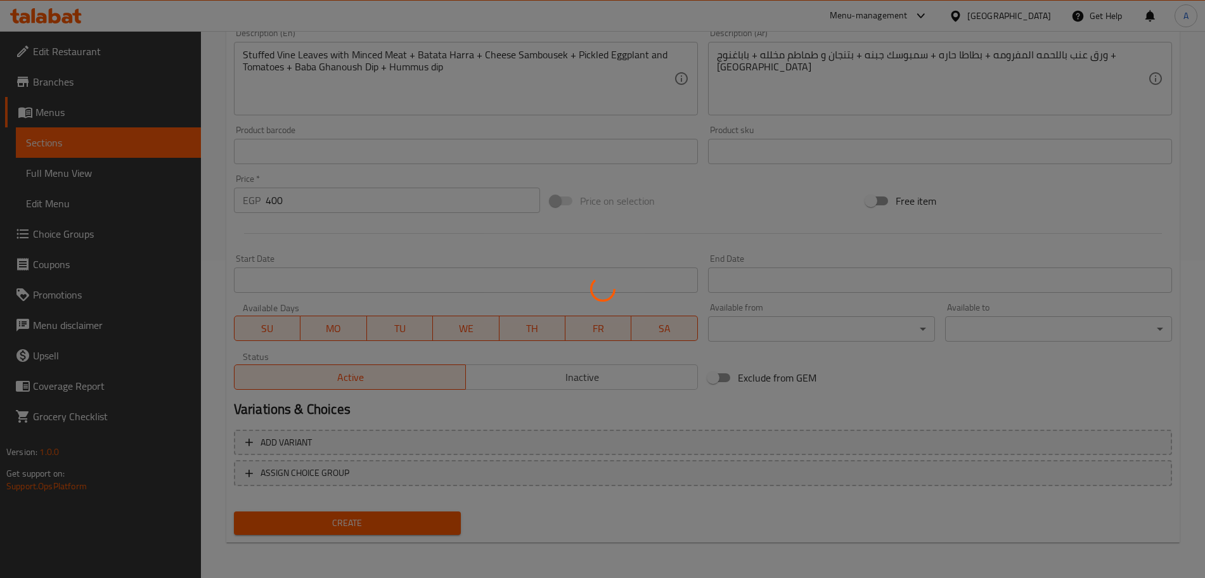
type input "0"
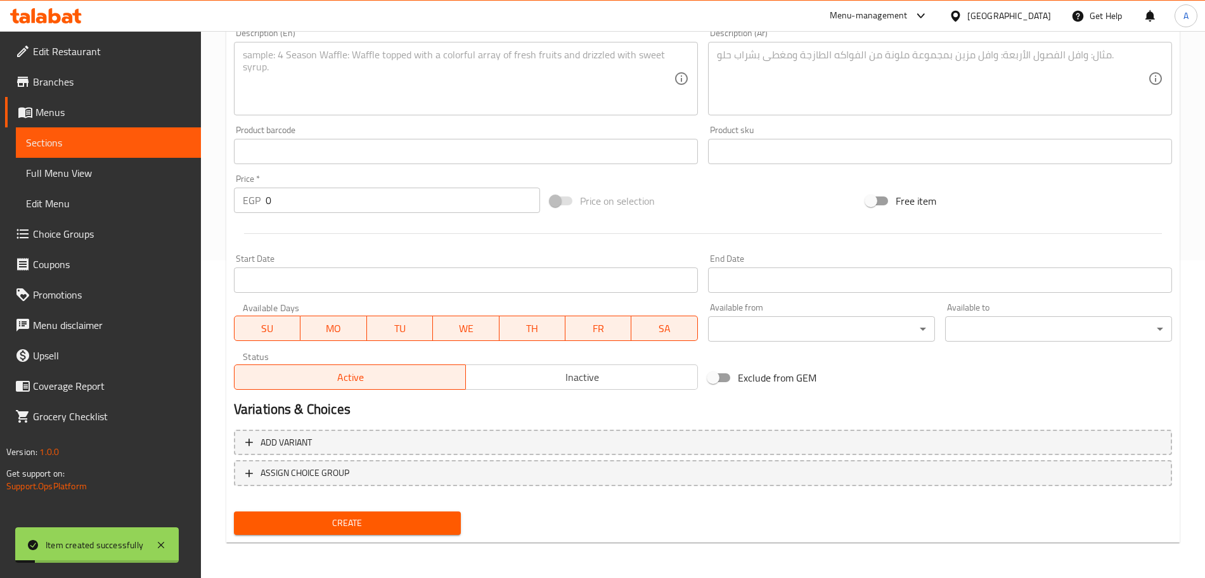
scroll to position [0, 0]
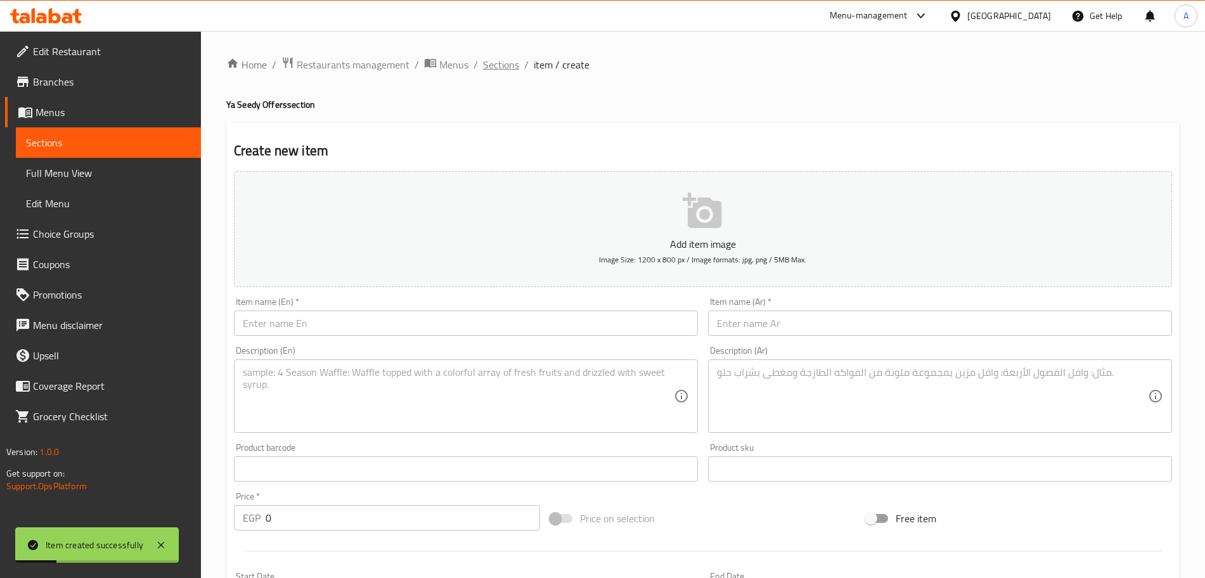
click at [491, 67] on span "Sections" at bounding box center [501, 64] width 36 height 15
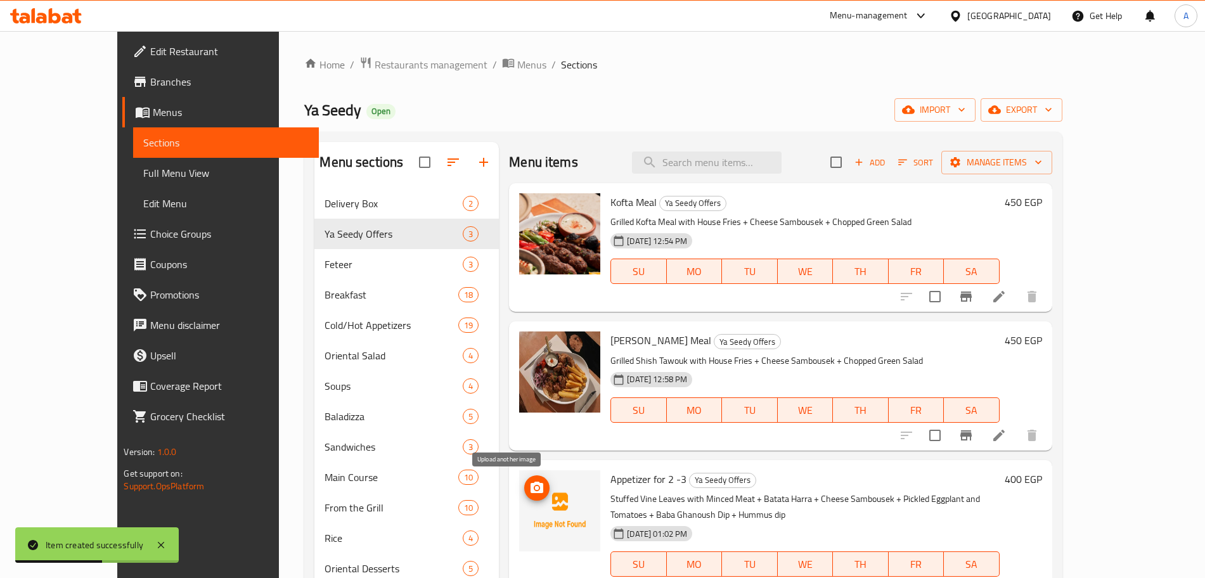
click at [524, 496] on button "upload picture" at bounding box center [536, 488] width 25 height 25
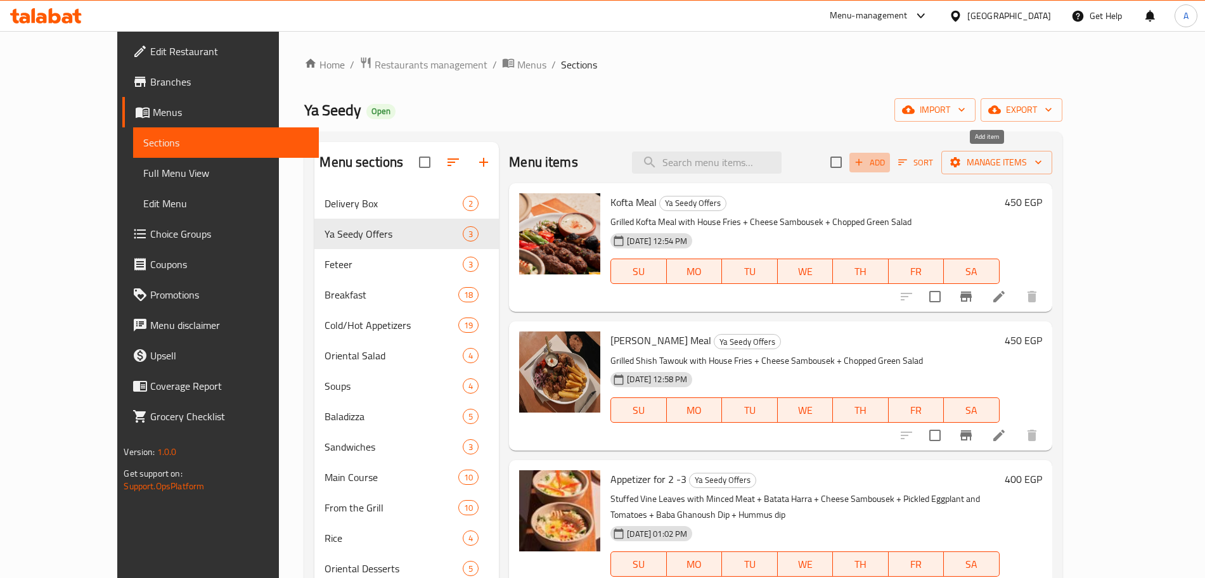
click at [887, 159] on span "Add" at bounding box center [870, 162] width 34 height 15
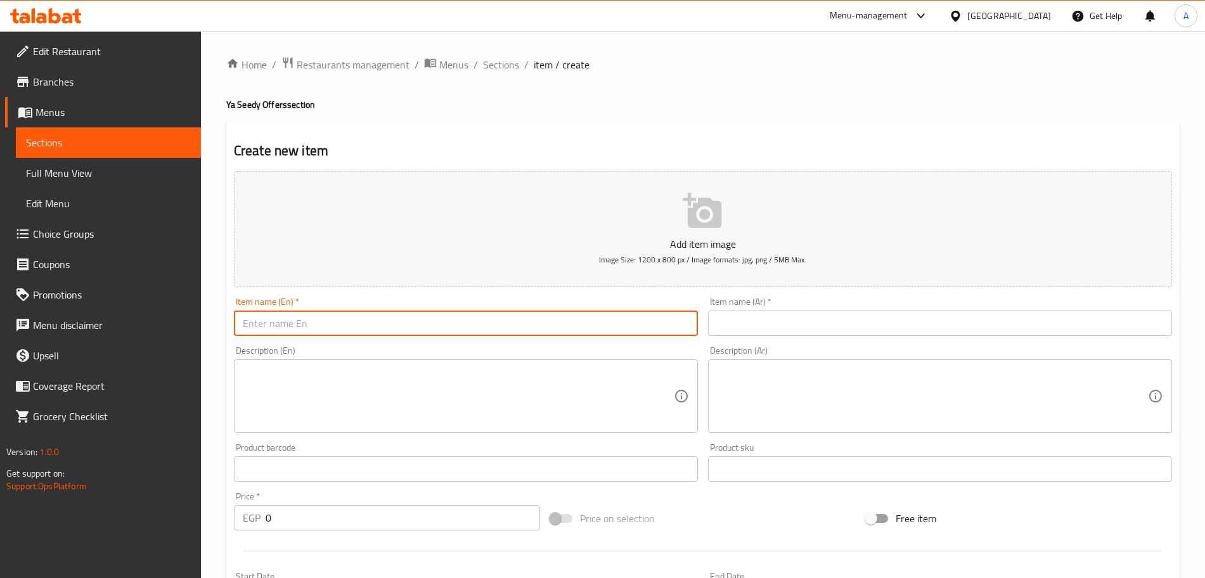
click at [322, 324] on input "text" at bounding box center [466, 323] width 464 height 25
type input "Wraps"
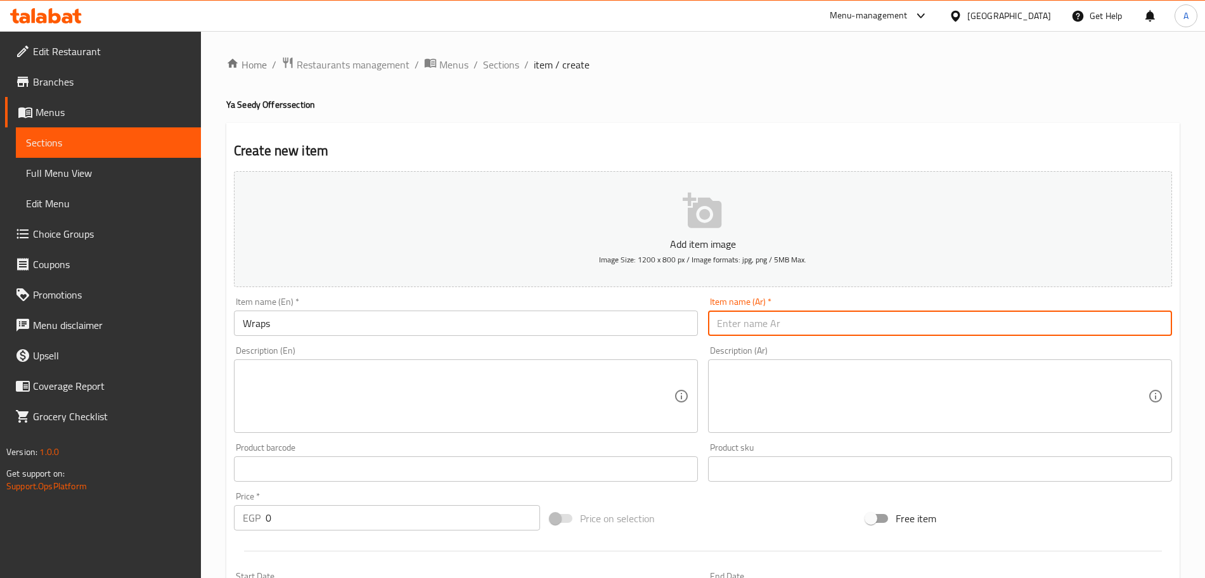
click at [769, 319] on input "text" at bounding box center [940, 323] width 464 height 25
type input "رابس"
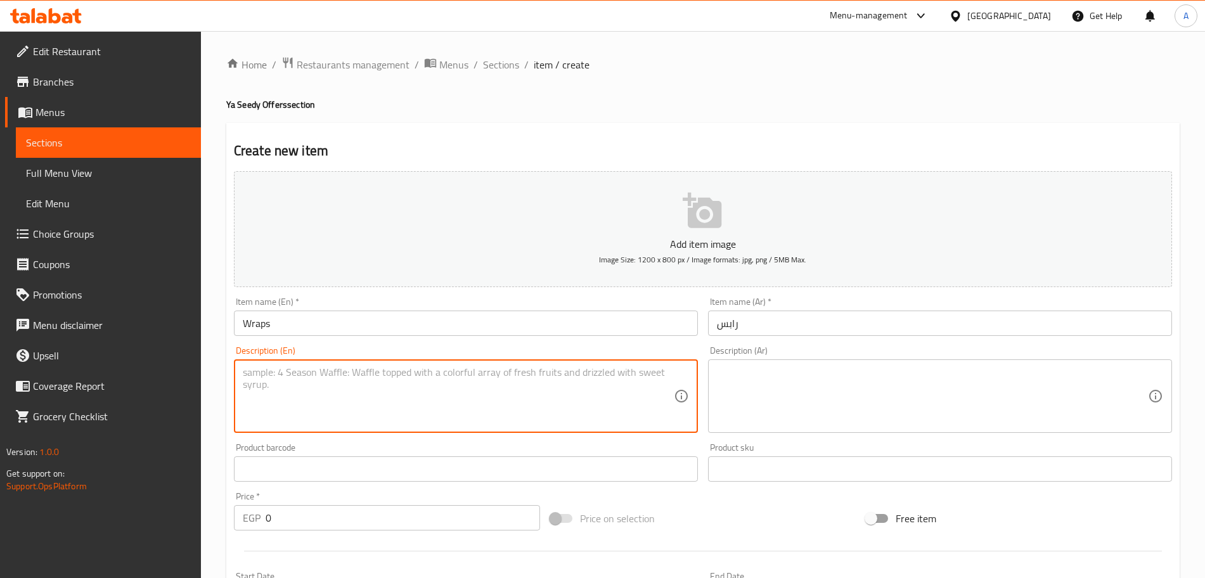
click at [378, 374] on textarea at bounding box center [458, 397] width 431 height 60
paste textarea "1 shish wrap + 1 kofta wrap + fries + 2 free soft drinks"
click at [256, 378] on textarea "1 shish wrap + 1 kofta wrap + fries + 2 free soft drinks" at bounding box center [458, 397] width 431 height 60
click at [285, 375] on textarea "1 Shish wrap + 1 kofta wrap + fries + 2 free soft drinks" at bounding box center [458, 397] width 431 height 60
click at [321, 372] on textarea "1 Shish Wrap + 1 kofta wrap + fries + 2 free soft drinks" at bounding box center [458, 397] width 431 height 60
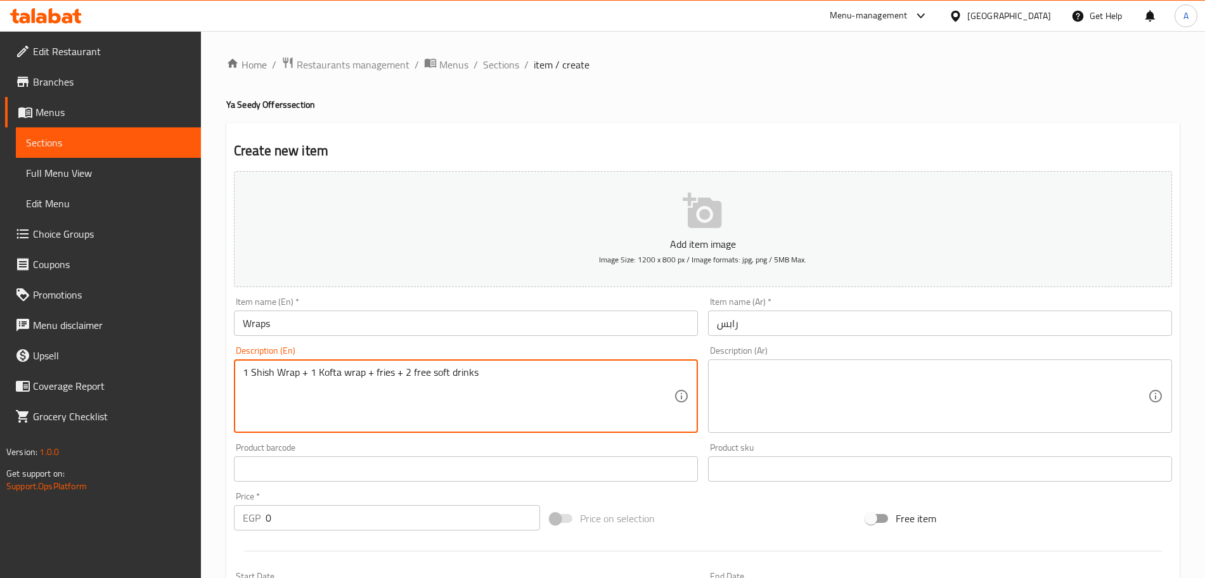
click at [378, 375] on textarea "1 Shish Wrap + 1 Kofta wrap + fries + 2 free soft drinks" at bounding box center [458, 397] width 431 height 60
click at [416, 373] on textarea "1 Shish Wrap + 1 Kofta wrap + Fries + 2 free soft drinks" at bounding box center [458, 397] width 431 height 60
click at [438, 372] on textarea "1 Shish Wrap + 1 Kofta wrap + Fries + 2 Free soft drinks" at bounding box center [458, 397] width 431 height 60
click at [457, 374] on textarea "1 Shish Wrap + 1 Kofta wrap + Fries + 2 Free Soft drinks" at bounding box center [458, 397] width 431 height 60
type textarea "1 Shish Wrap + 1 Kofta wrap + Fries + 2 Free Soft Drinks"
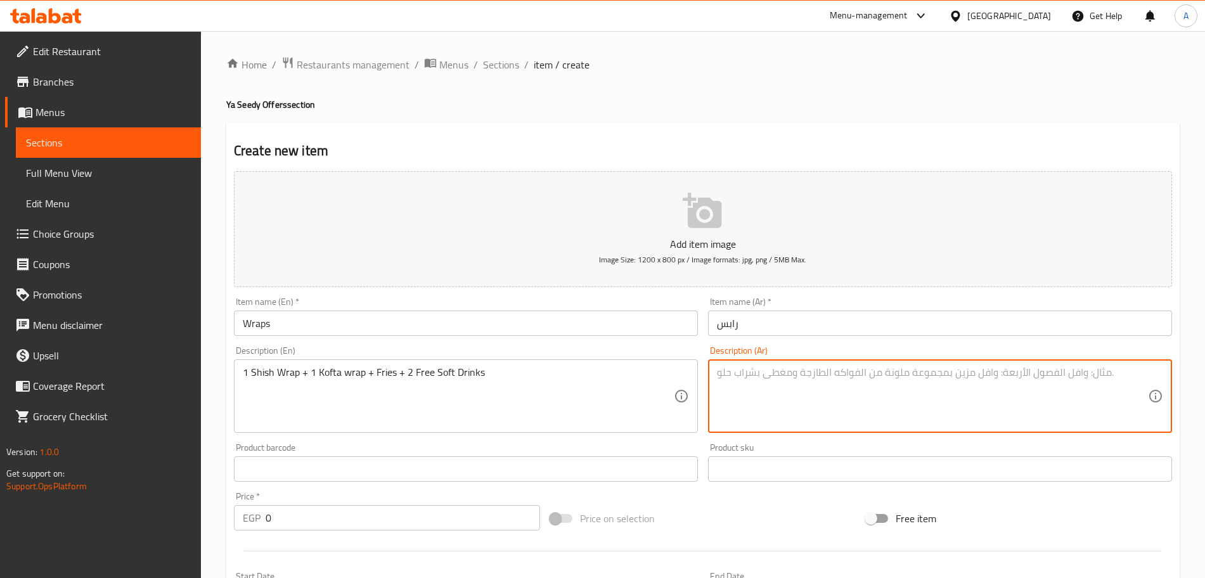
click at [731, 381] on textarea at bounding box center [932, 397] width 431 height 60
type textarea "1"
type textarea "راب شيش + راب كفته + فريز"
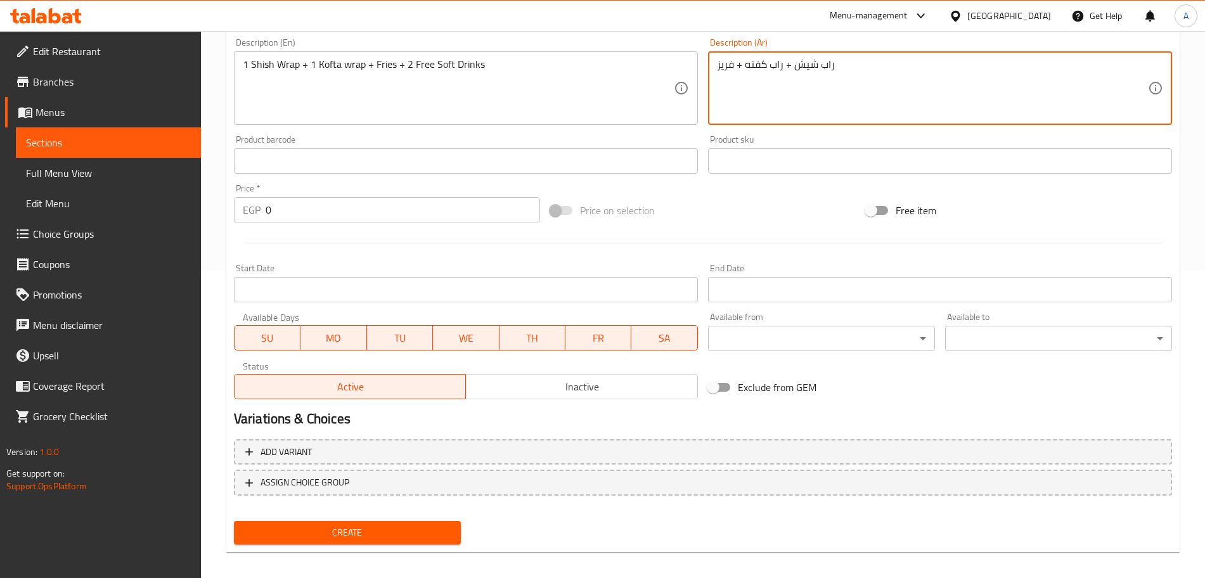
scroll to position [309, 0]
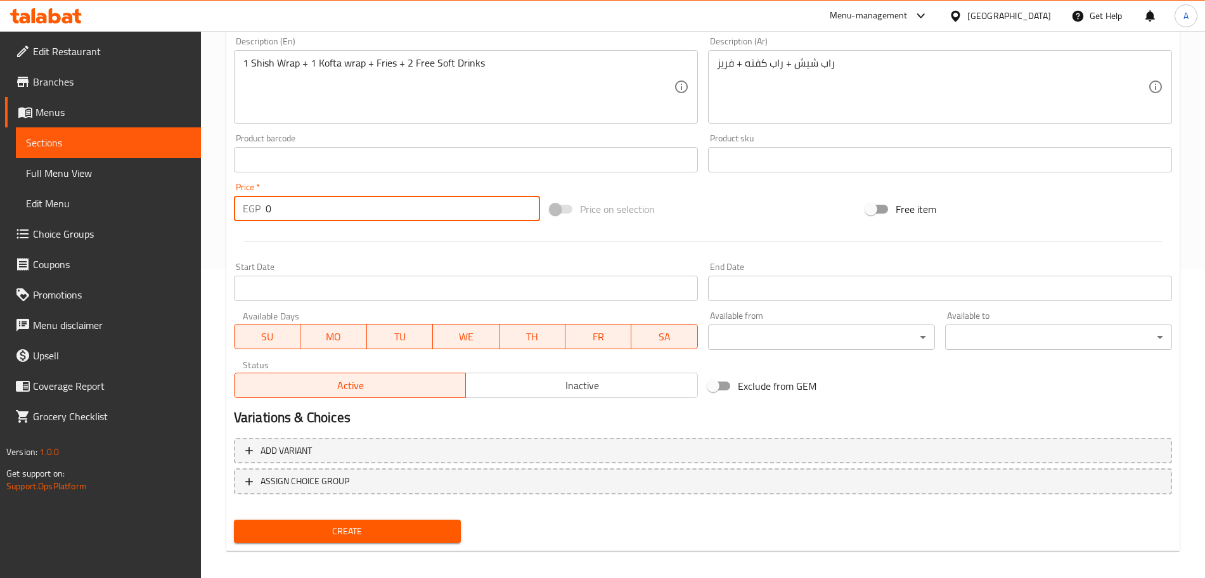
click at [322, 215] on input "0" at bounding box center [403, 208] width 275 height 25
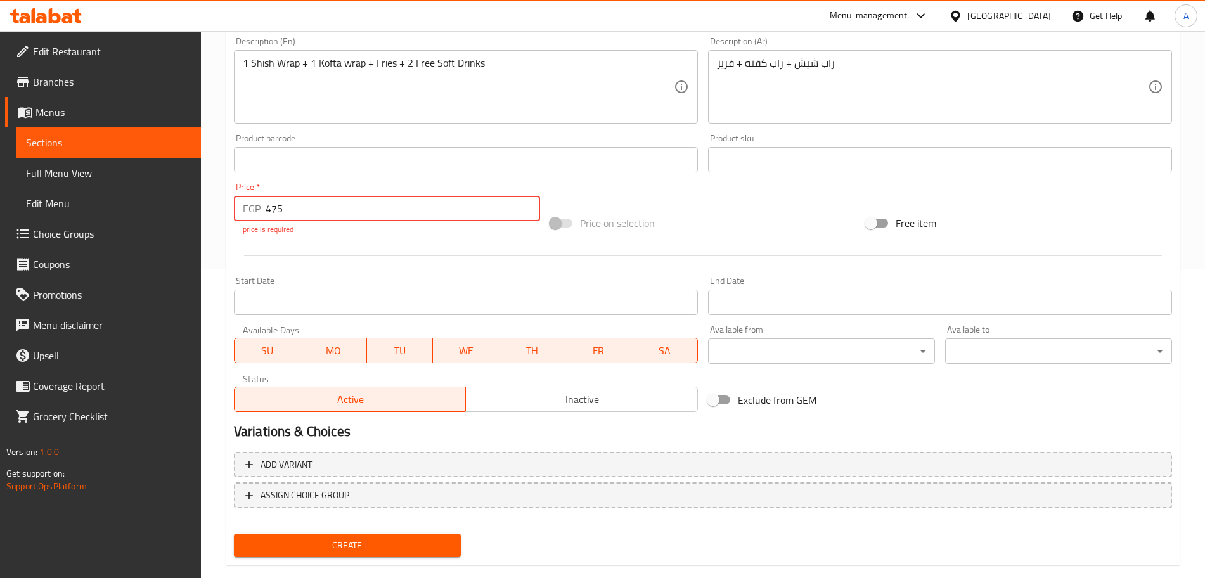
type input "475"
click at [702, 212] on div "Price on selection" at bounding box center [703, 223] width 316 height 34
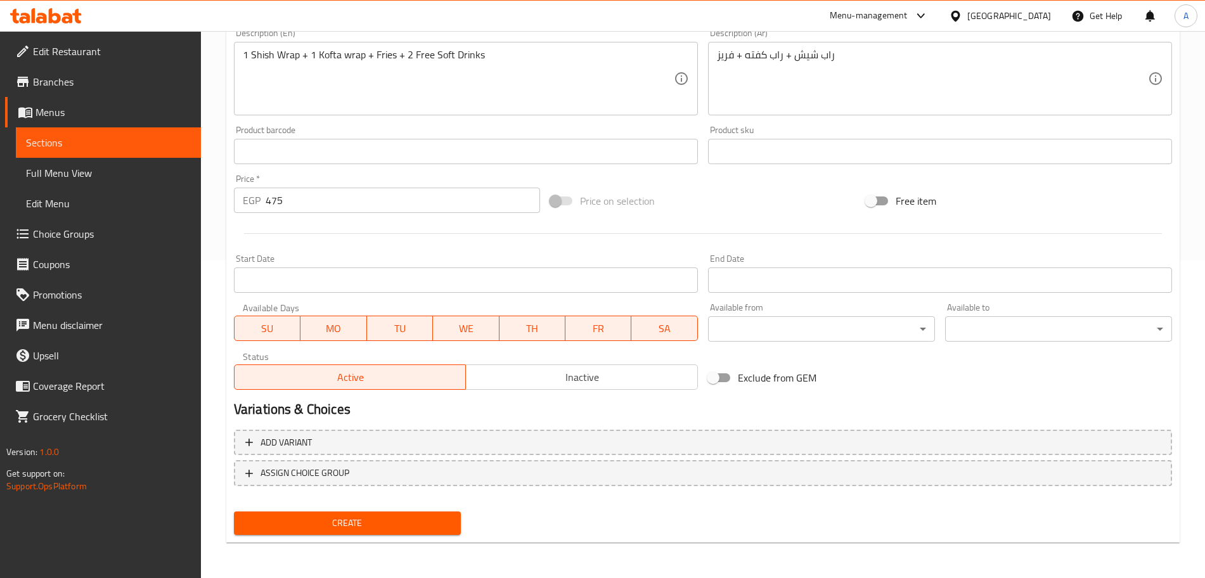
scroll to position [318, 0]
click at [437, 521] on span "Create" at bounding box center [347, 524] width 207 height 16
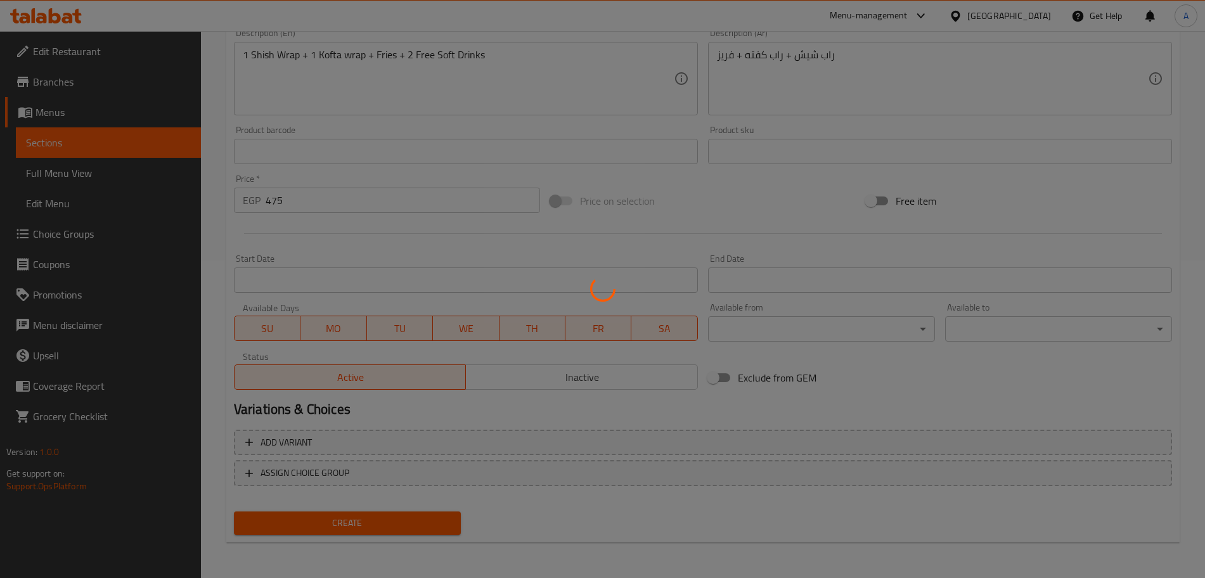
type input "0"
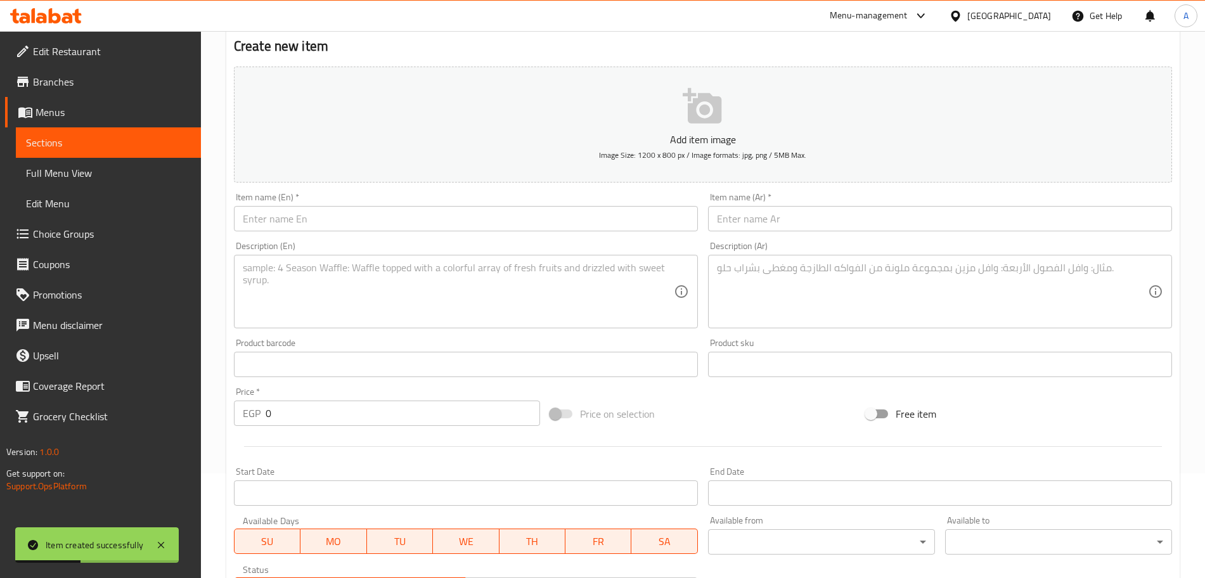
scroll to position [0, 0]
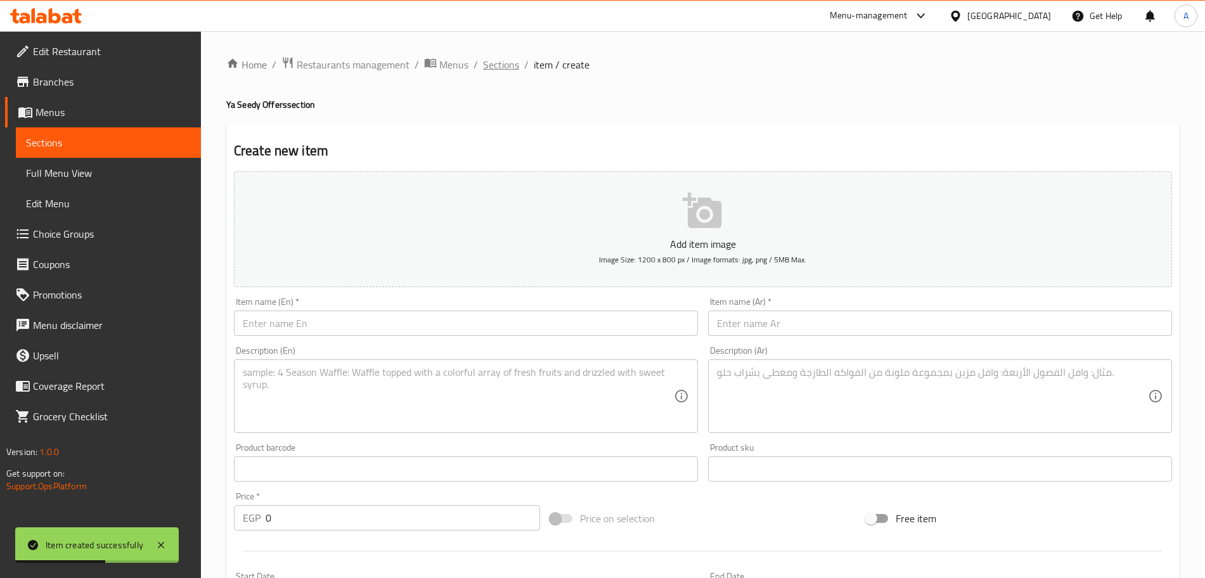
click at [501, 57] on span "Sections" at bounding box center [501, 64] width 36 height 15
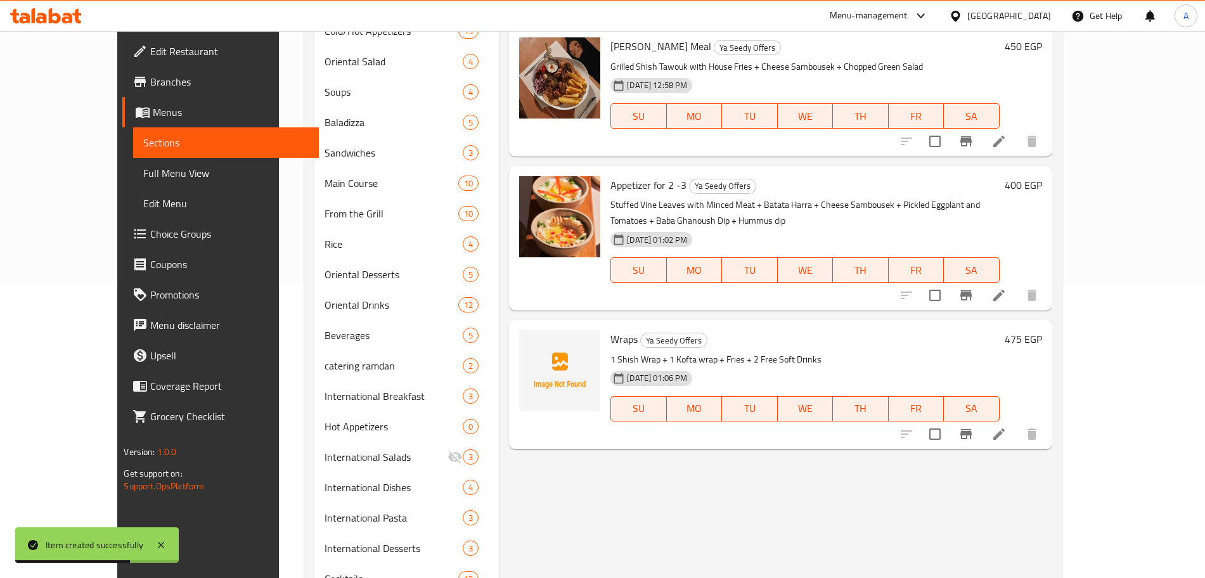
scroll to position [332, 0]
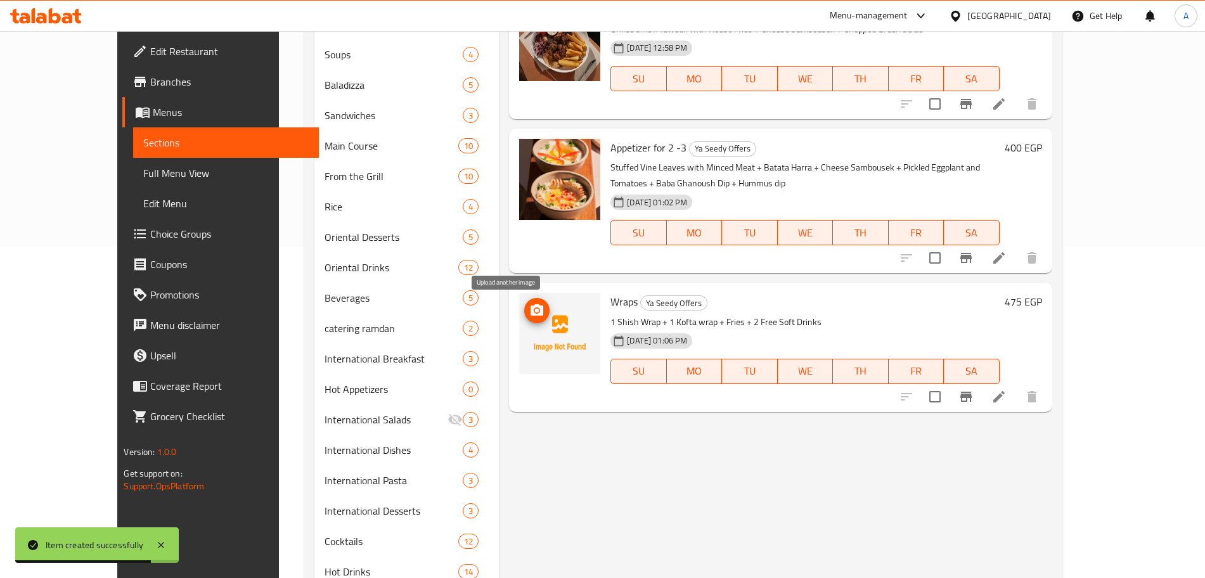
click at [530, 308] on icon "upload picture" at bounding box center [537, 310] width 15 height 15
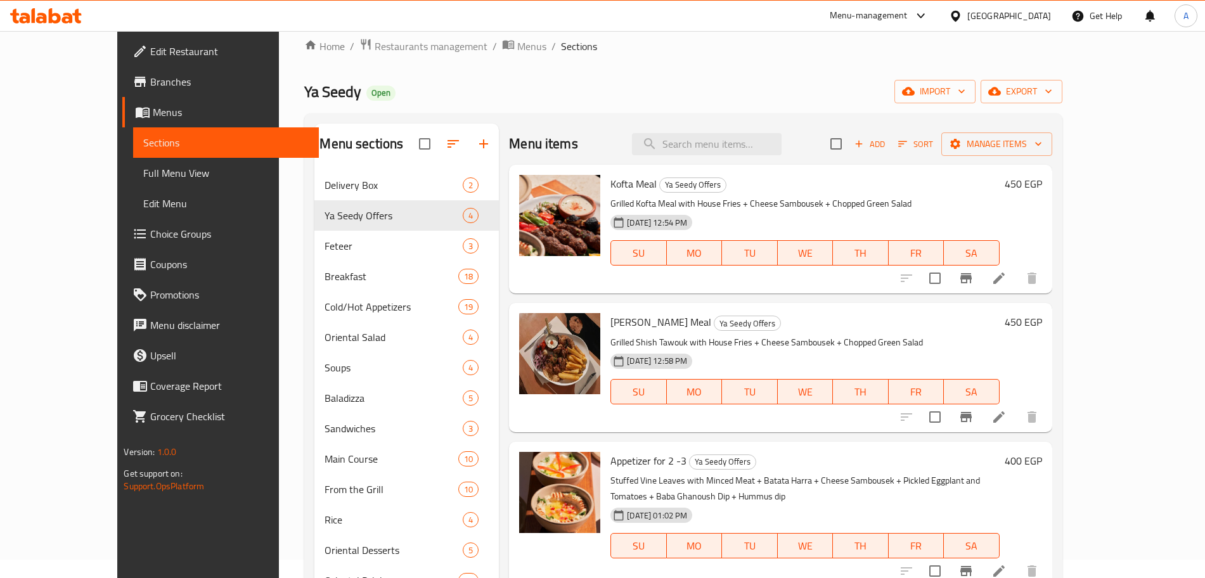
scroll to position [0, 0]
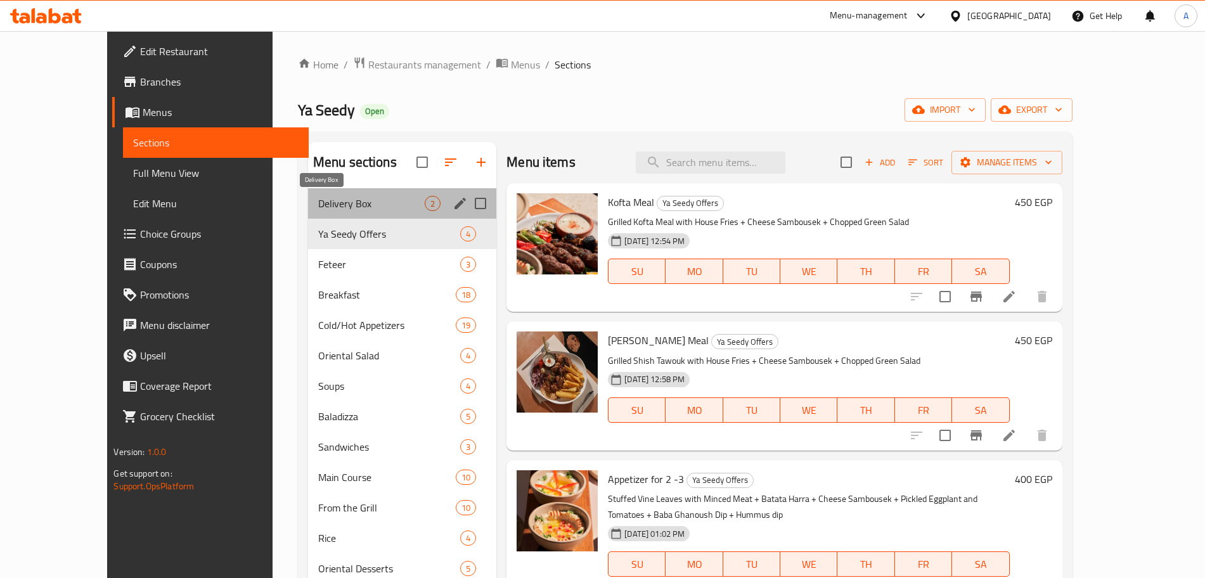
click at [347, 200] on span "Delivery Box" at bounding box center [371, 203] width 107 height 15
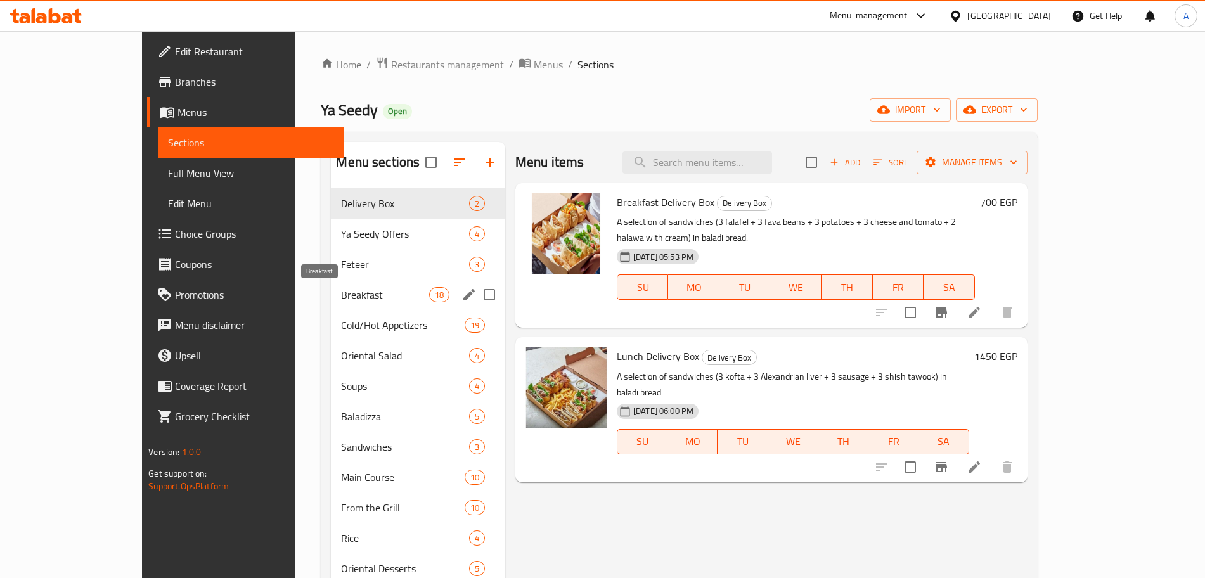
click at [353, 291] on span "Breakfast" at bounding box center [385, 294] width 88 height 15
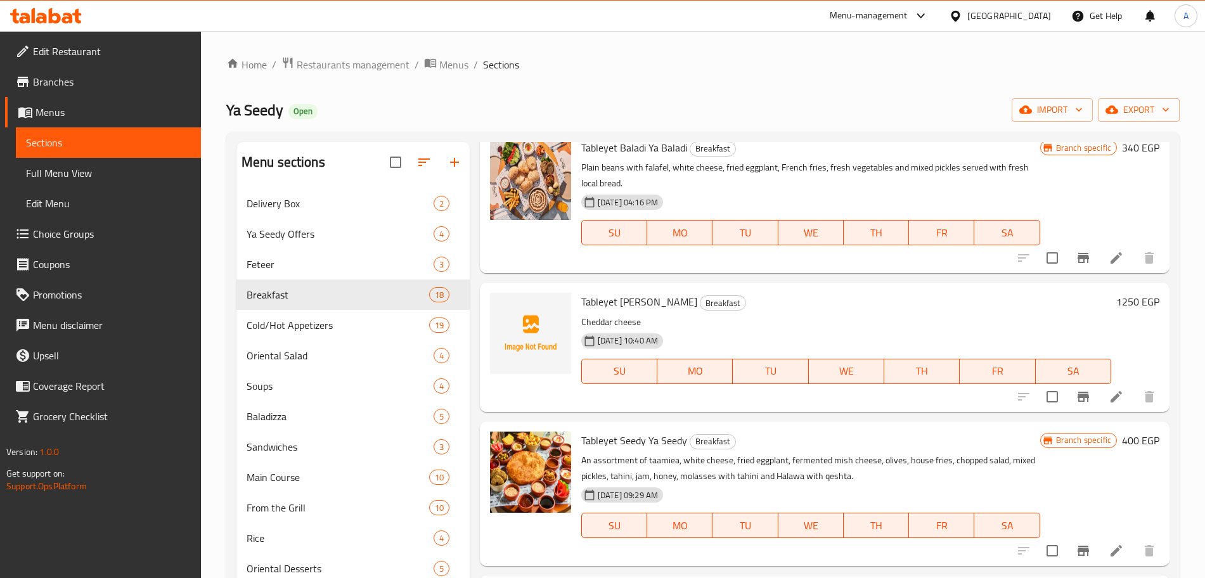
scroll to position [77, 0]
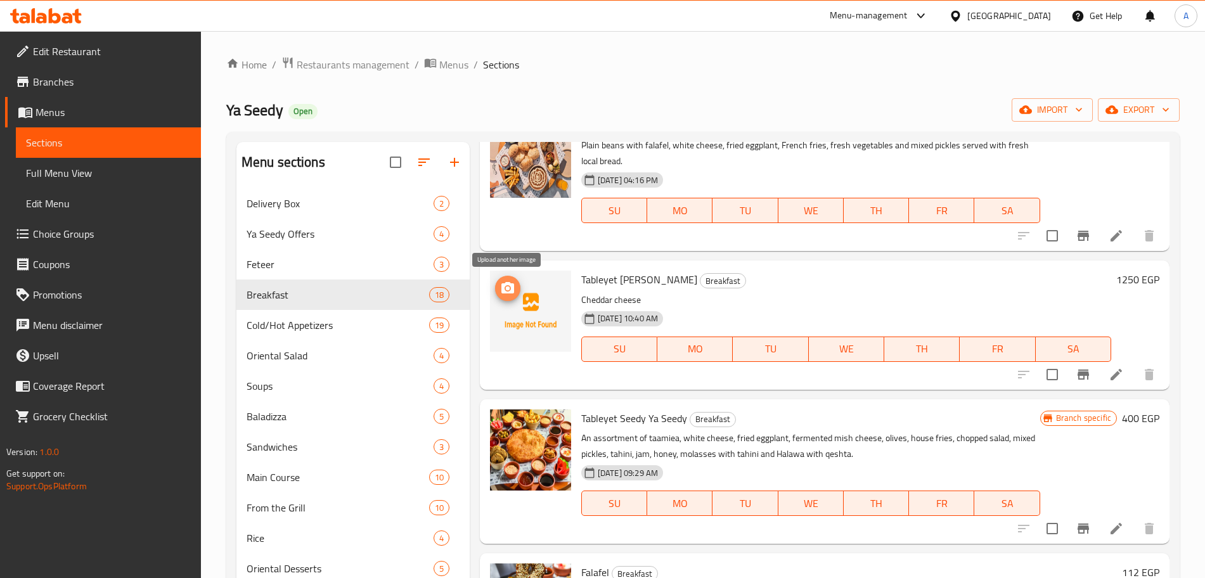
click at [504, 288] on icon "upload picture" at bounding box center [508, 287] width 13 height 11
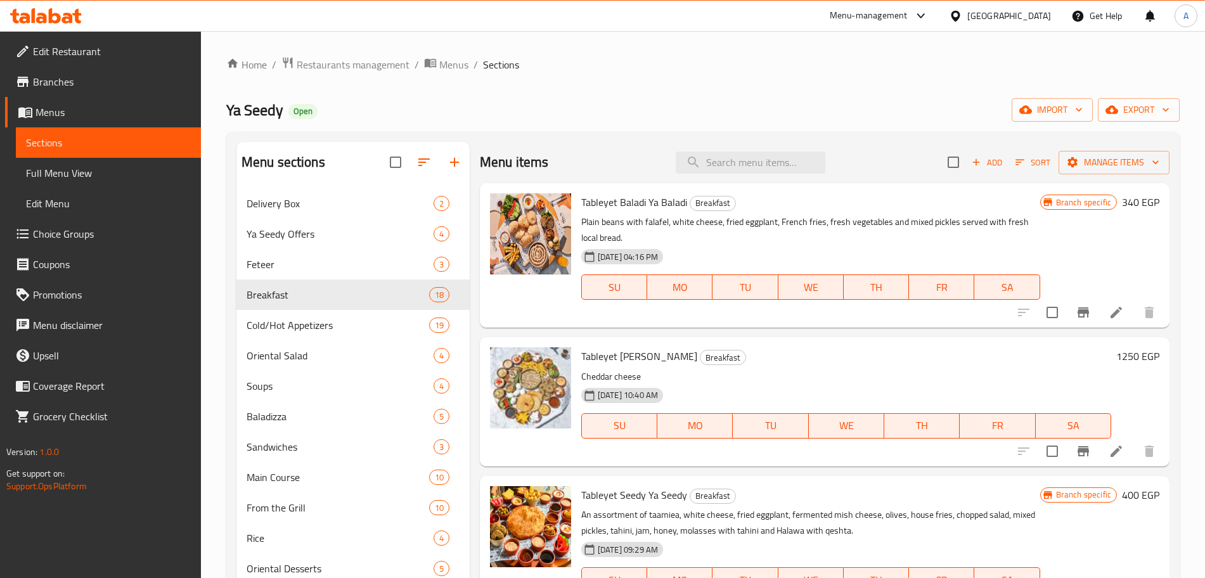
click at [129, 87] on span "Branches" at bounding box center [112, 81] width 158 height 15
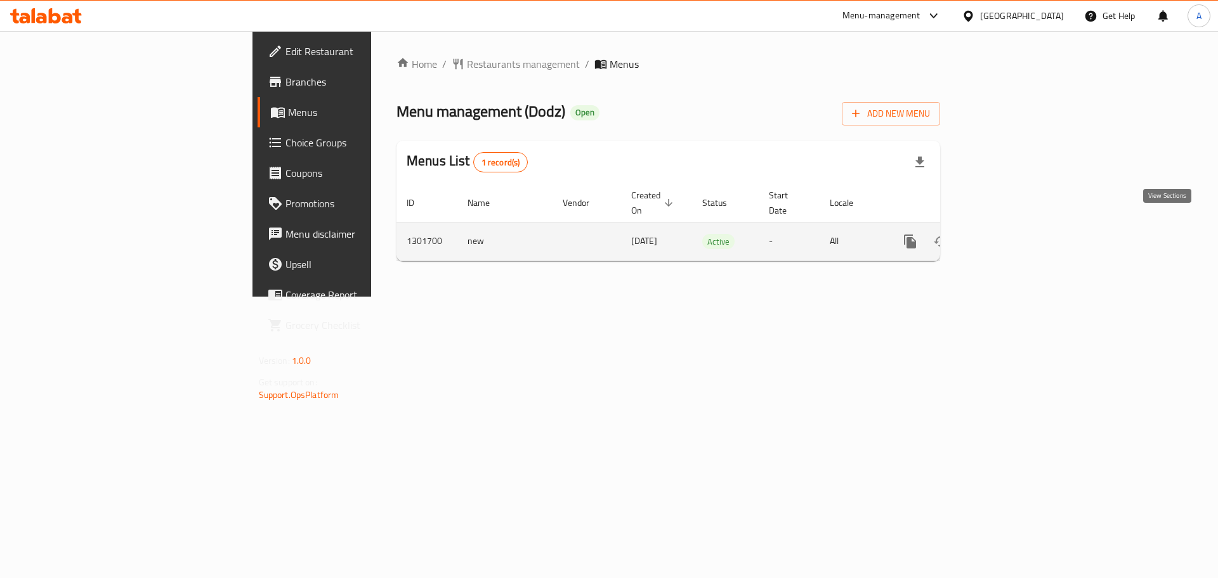
click at [1009, 234] on icon "enhanced table" at bounding box center [1001, 241] width 15 height 15
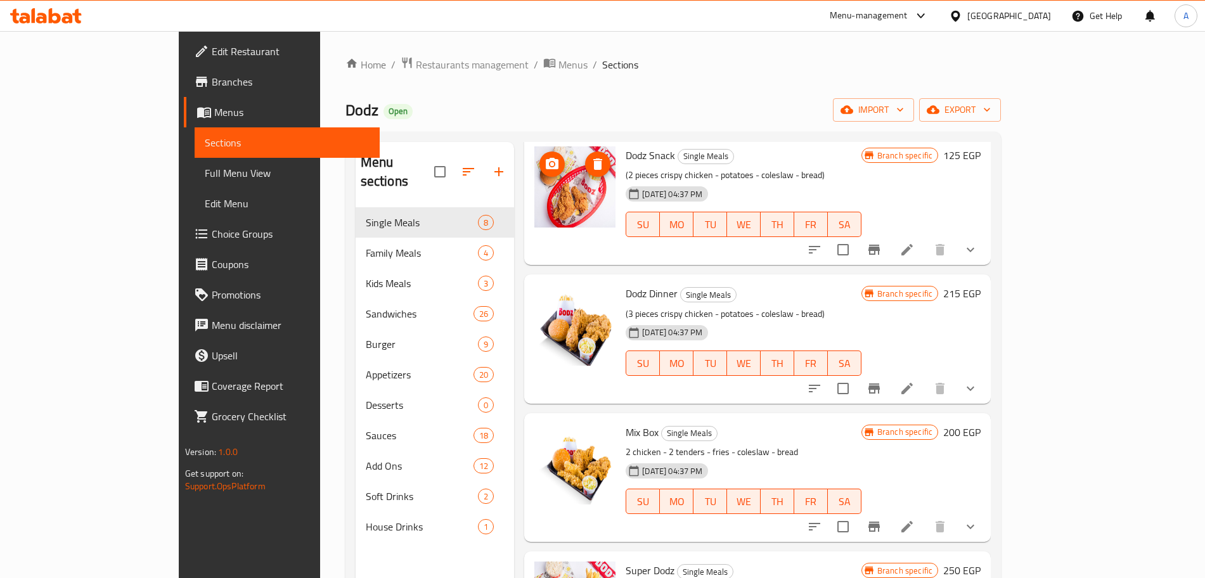
scroll to position [48, 0]
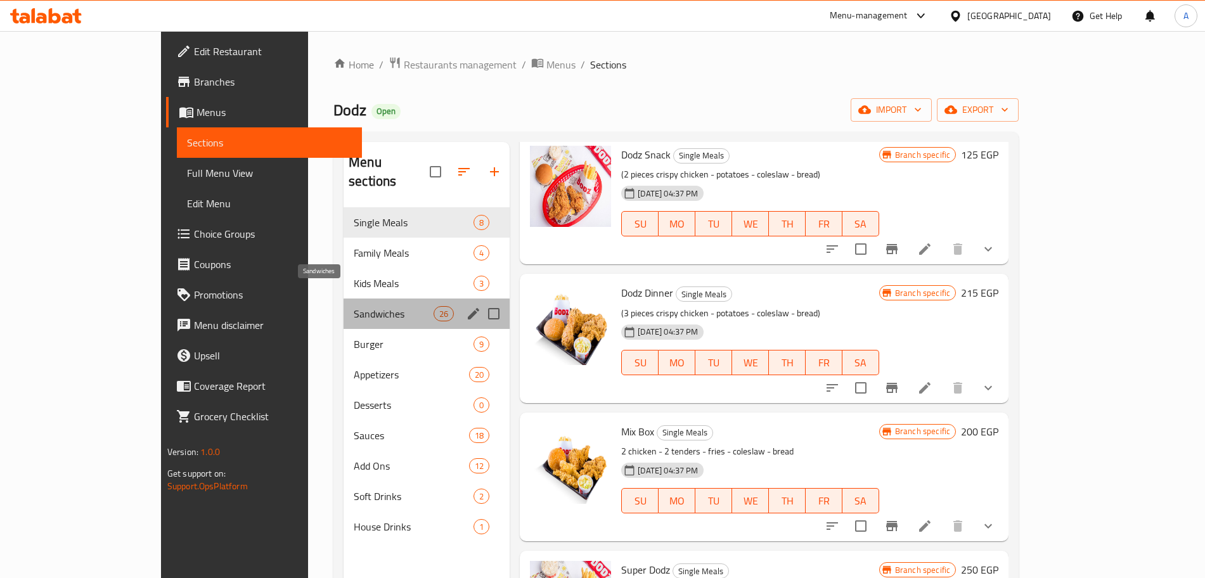
click at [354, 306] on span "Sandwiches" at bounding box center [394, 313] width 80 height 15
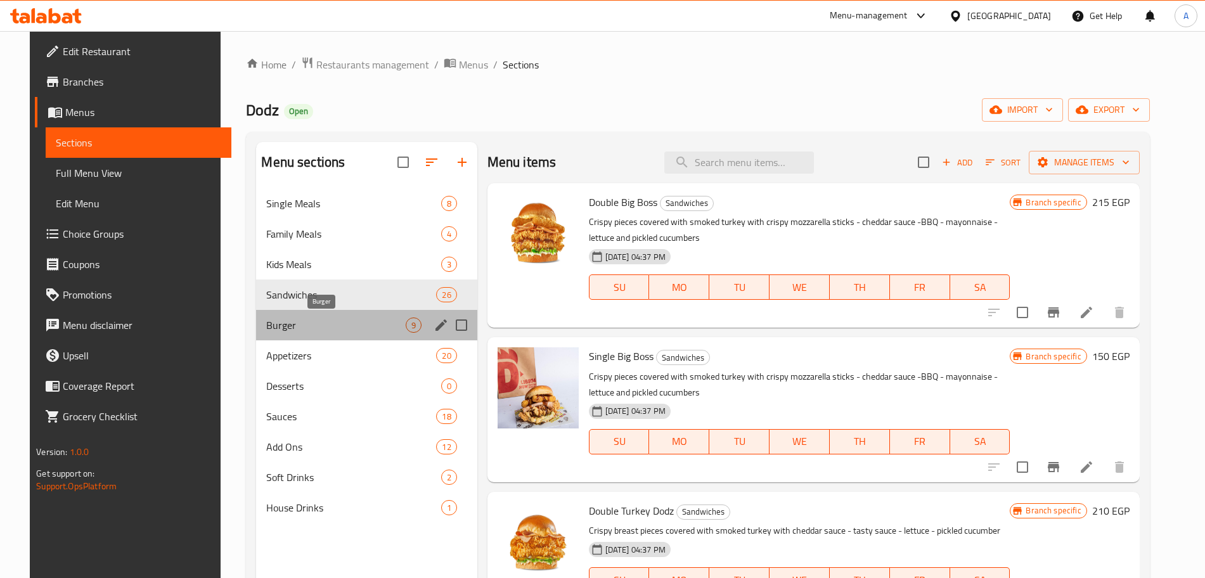
click at [348, 322] on span "Burger" at bounding box center [335, 325] width 139 height 15
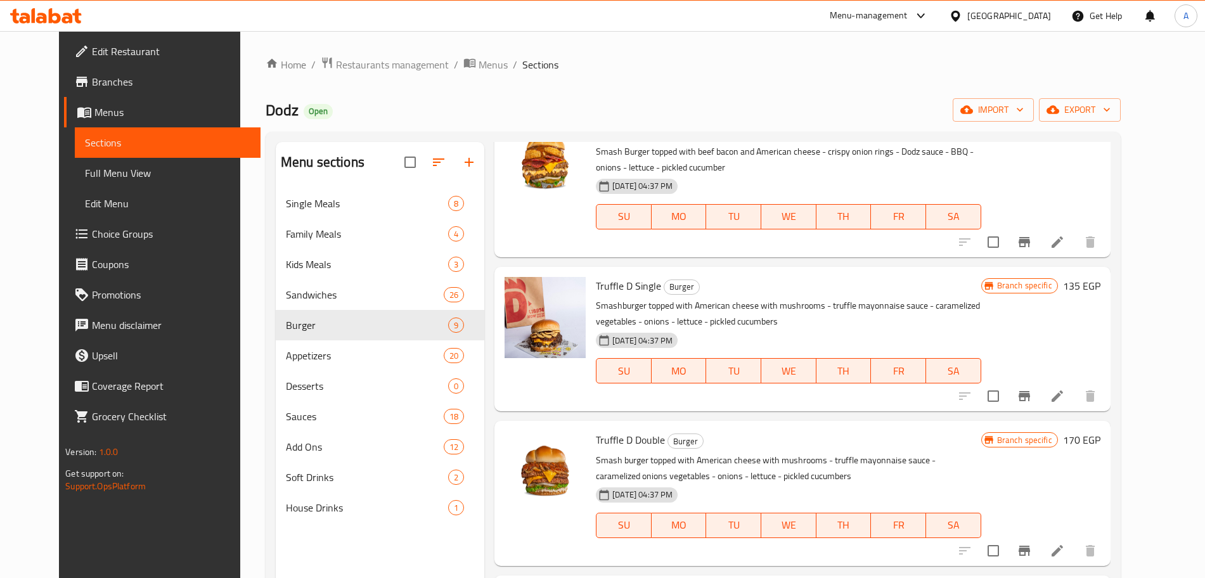
scroll to position [795, 0]
